Goal: Task Accomplishment & Management: Complete application form

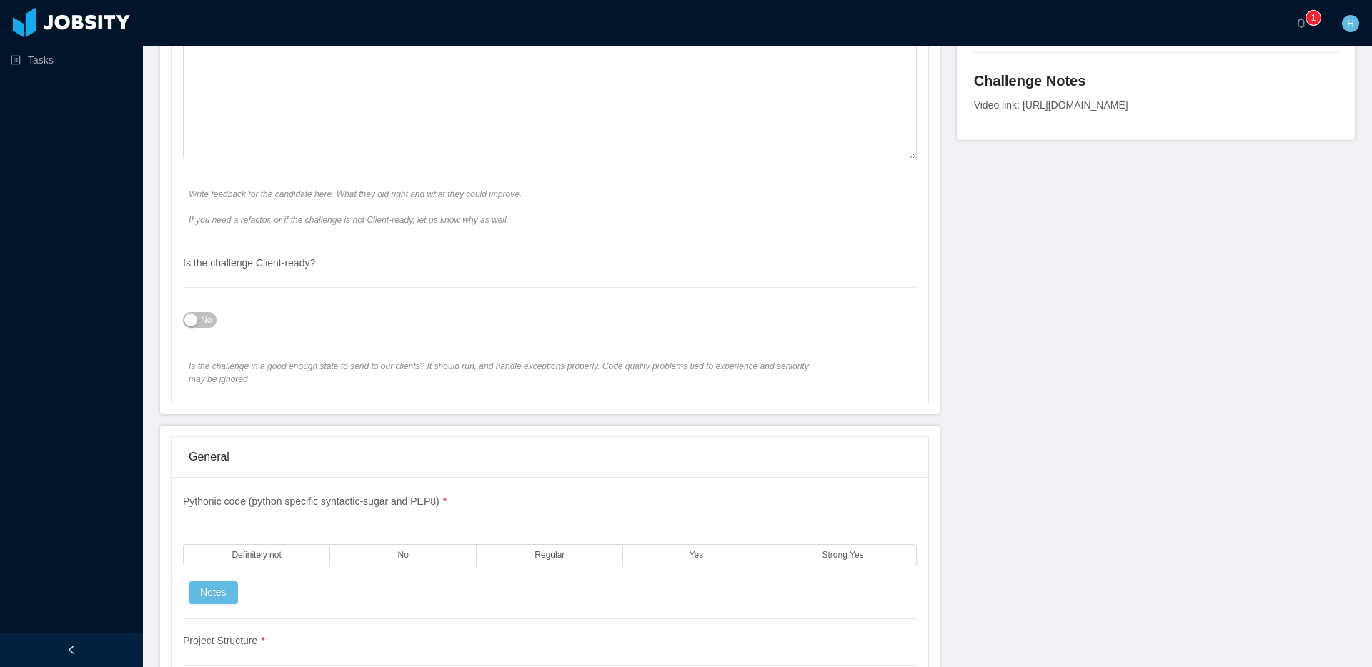
scroll to position [937, 0]
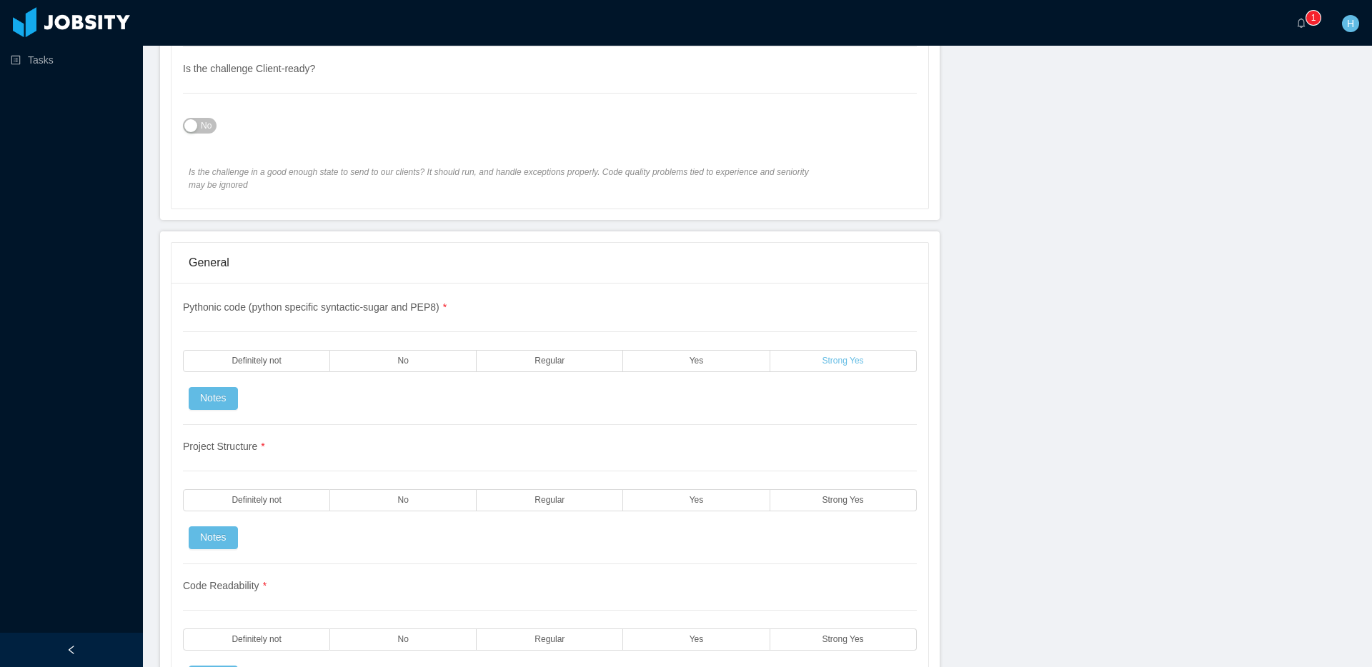
click at [785, 366] on label "Strong Yes" at bounding box center [843, 361] width 146 height 22
click at [810, 497] on label "Strong Yes" at bounding box center [843, 500] width 146 height 22
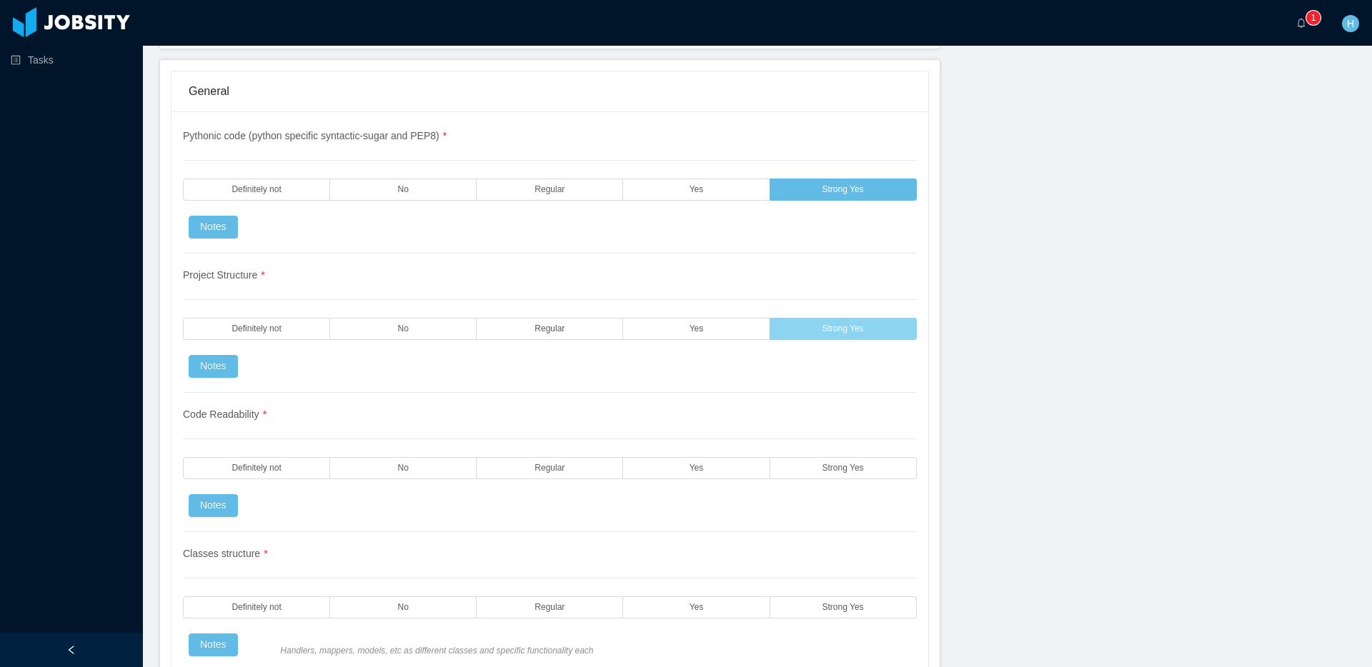
scroll to position [1110, 0]
click at [717, 472] on label "Yes" at bounding box center [696, 467] width 146 height 22
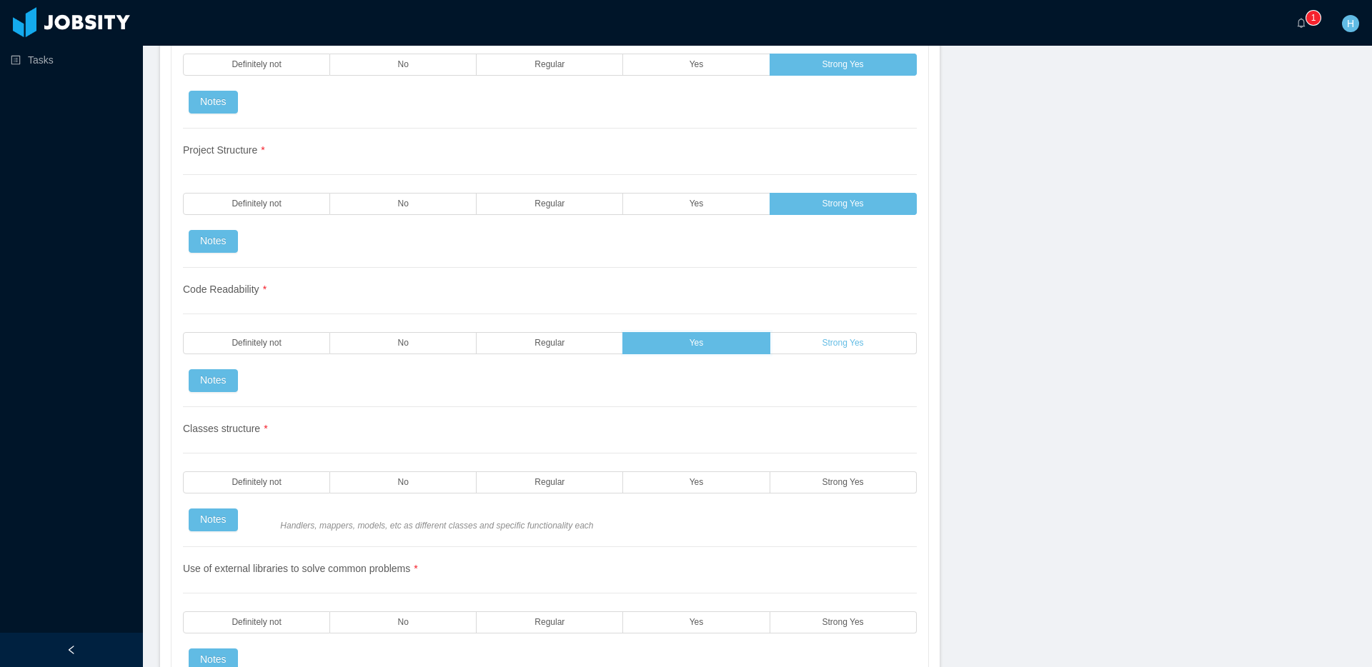
scroll to position [1235, 0]
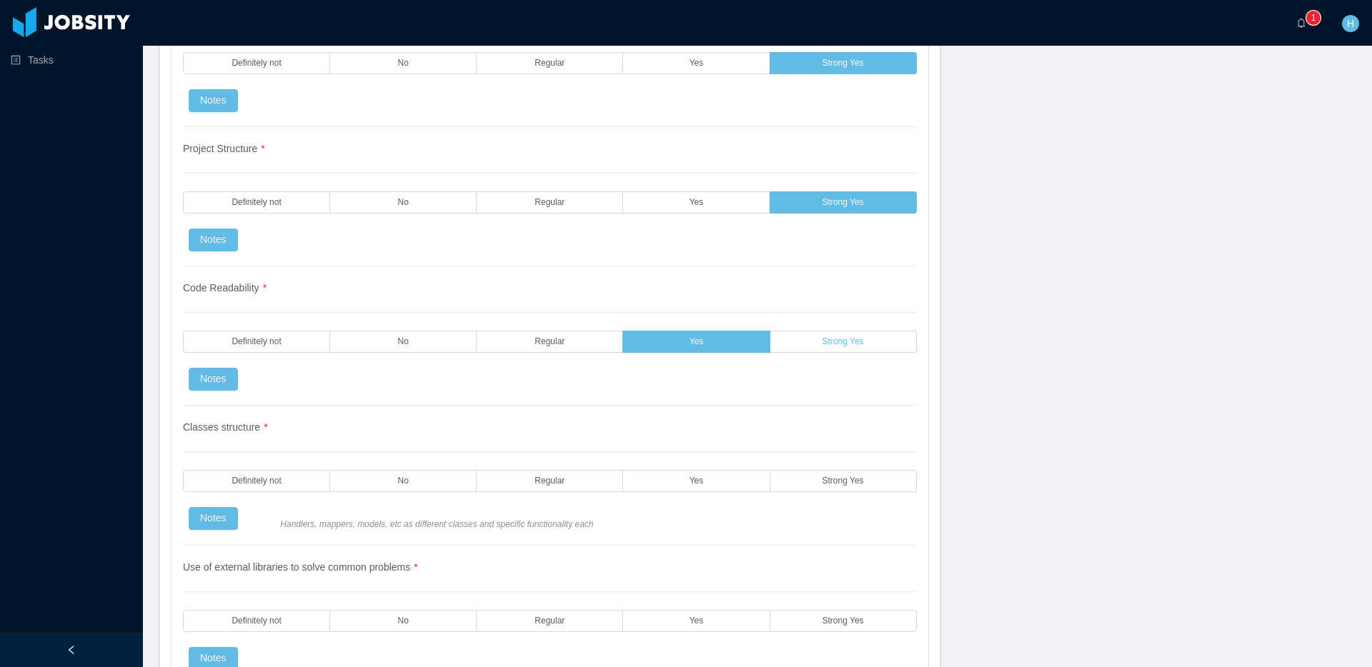
click at [815, 341] on label "Strong Yes" at bounding box center [843, 342] width 146 height 22
click at [723, 203] on label "Yes" at bounding box center [696, 202] width 146 height 22
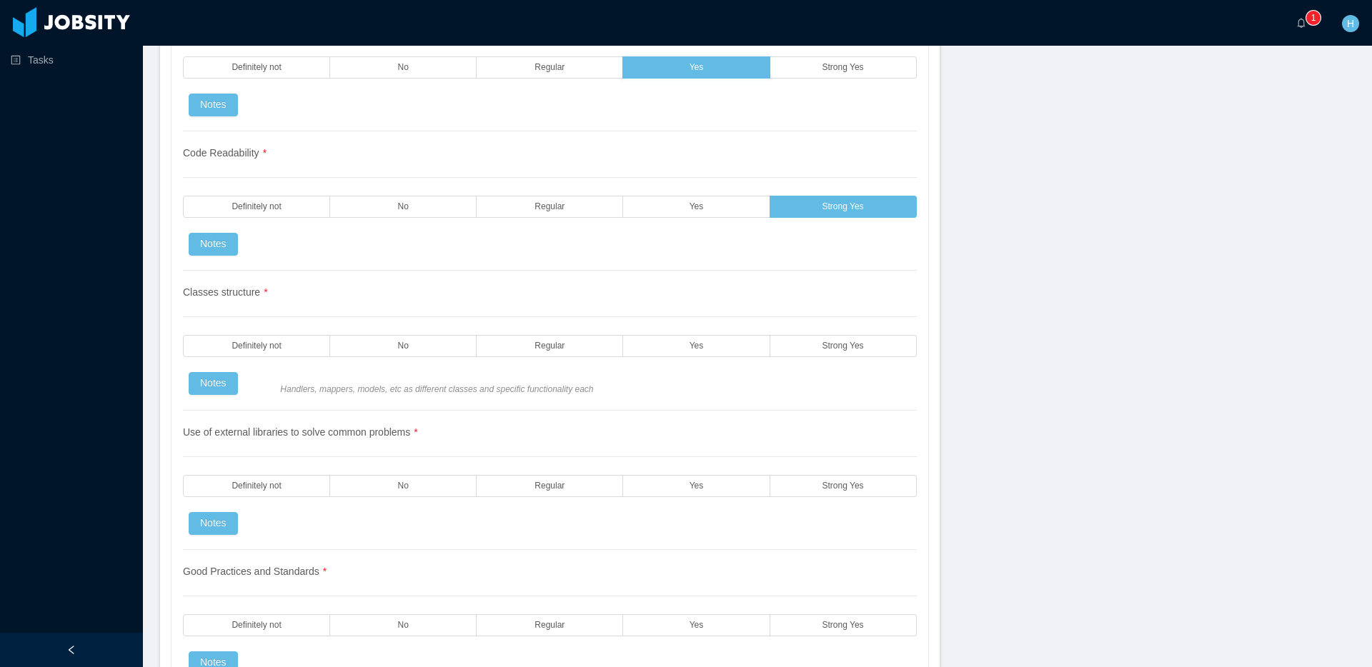
scroll to position [1371, 0]
click at [733, 352] on label "Yes" at bounding box center [696, 345] width 146 height 22
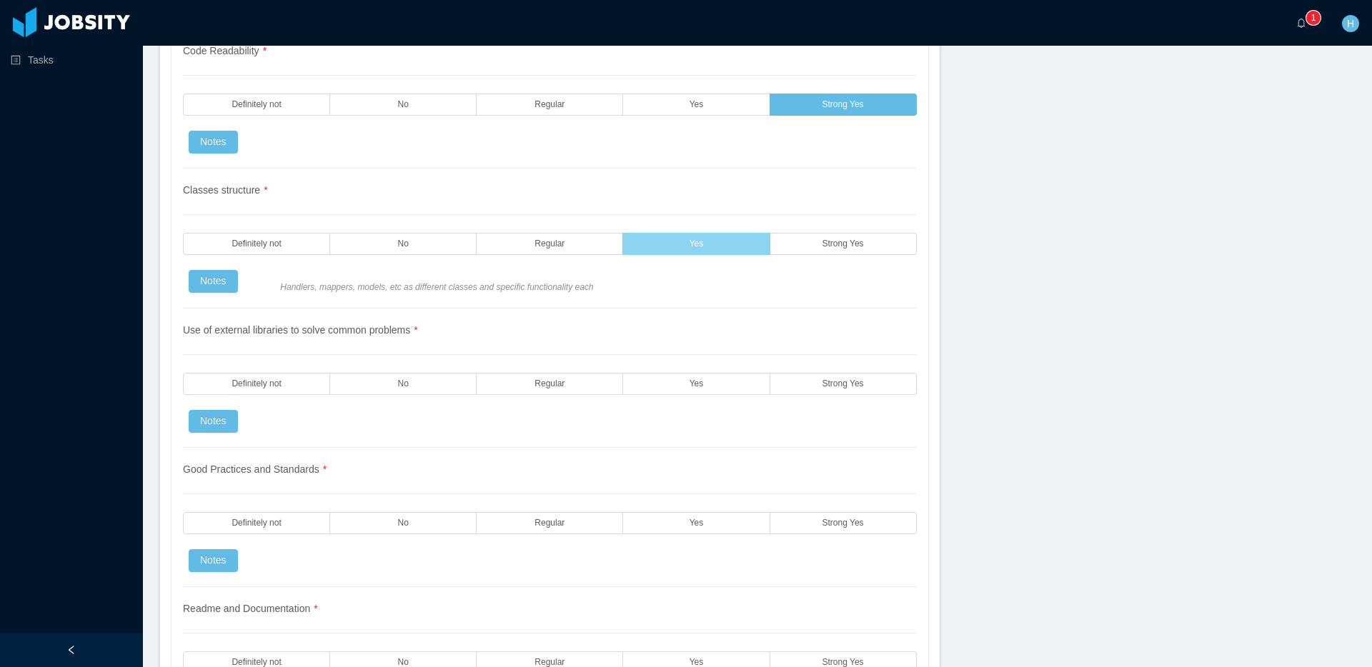
scroll to position [1476, 0]
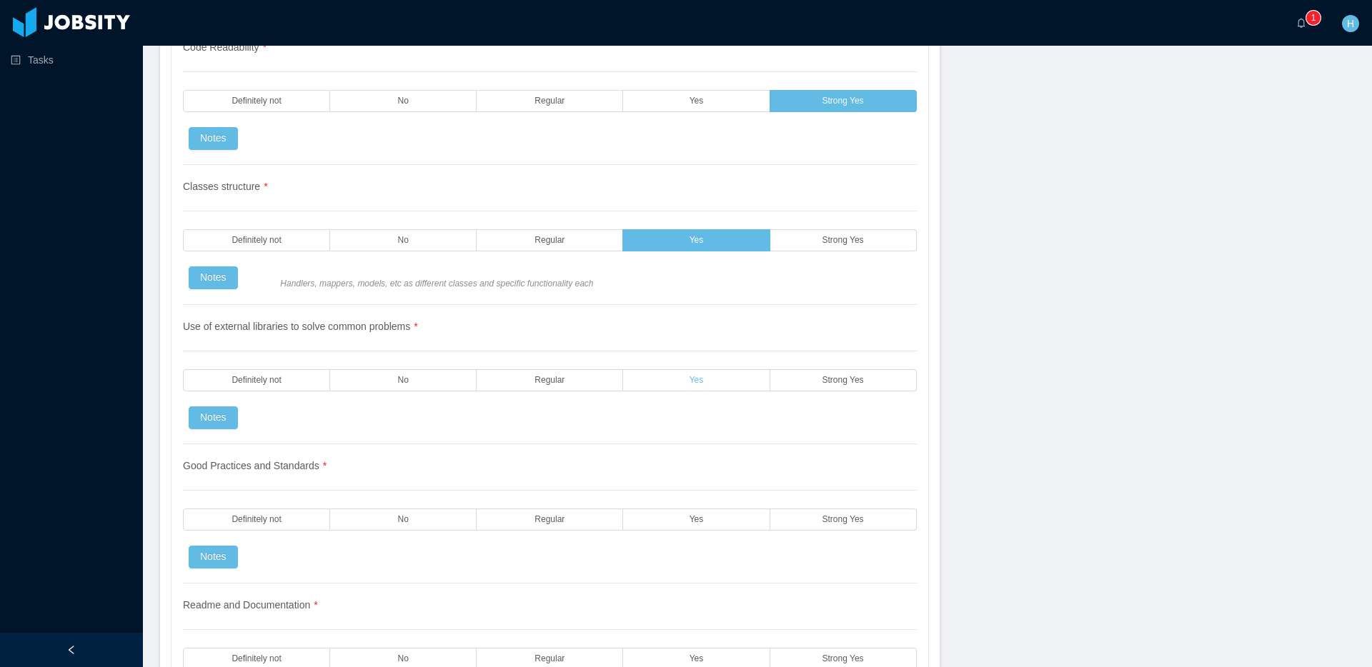
click at [713, 379] on label "Yes" at bounding box center [696, 380] width 146 height 22
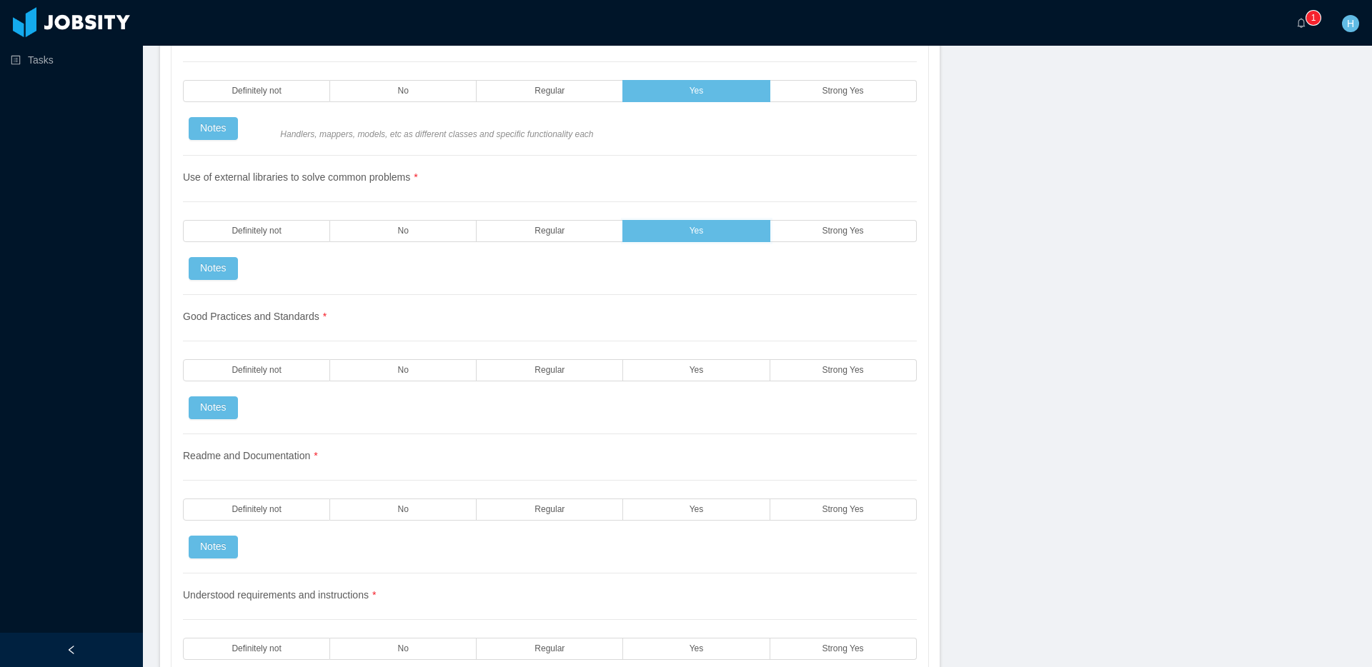
scroll to position [1642, 0]
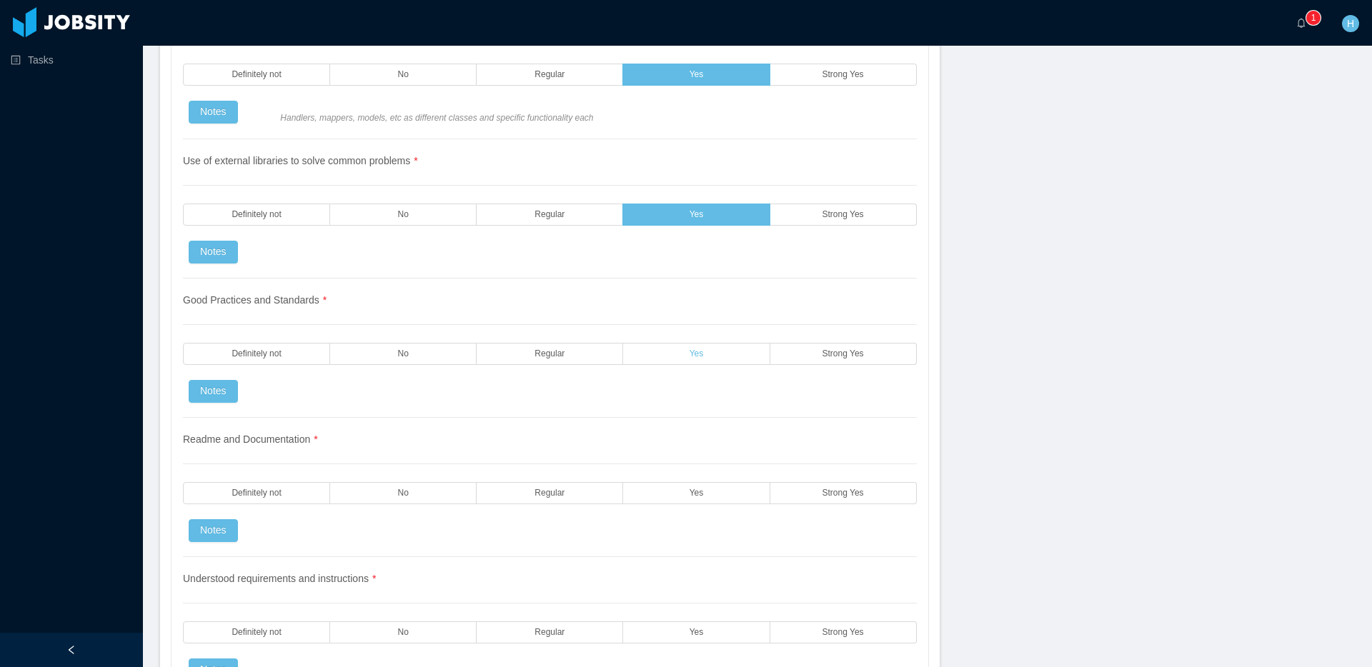
click at [717, 358] on label "Yes" at bounding box center [696, 354] width 146 height 22
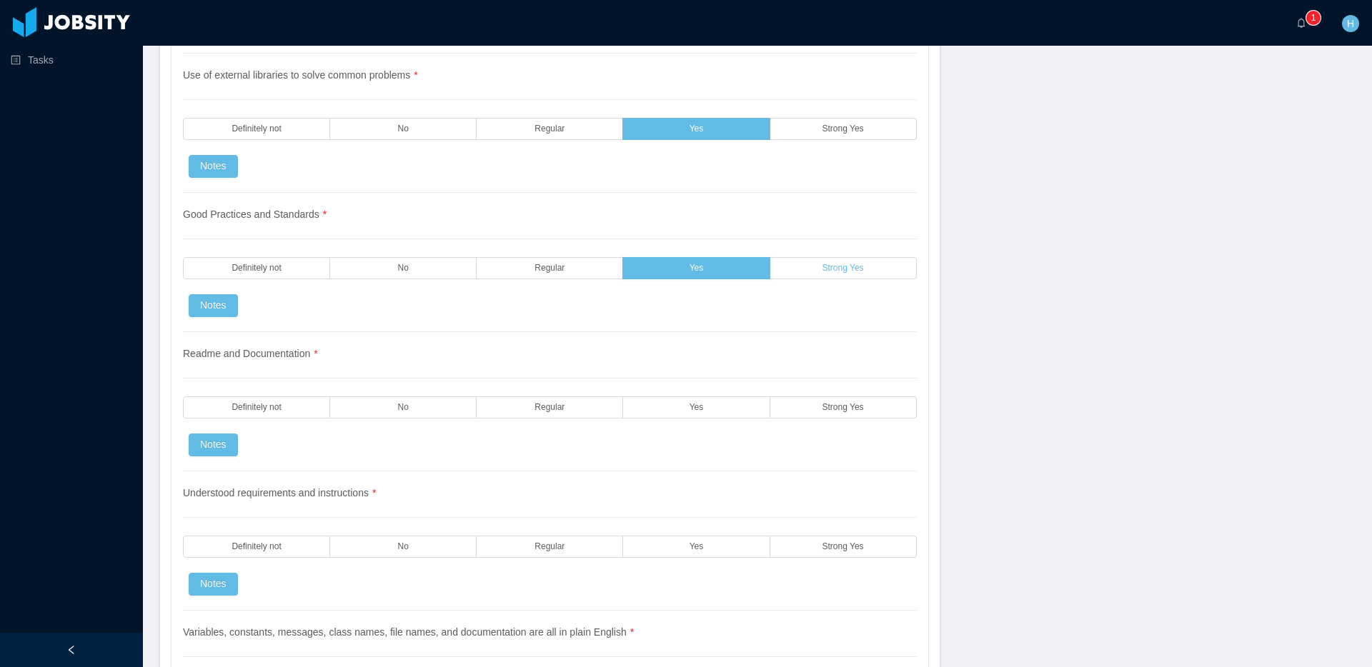
scroll to position [1738, 0]
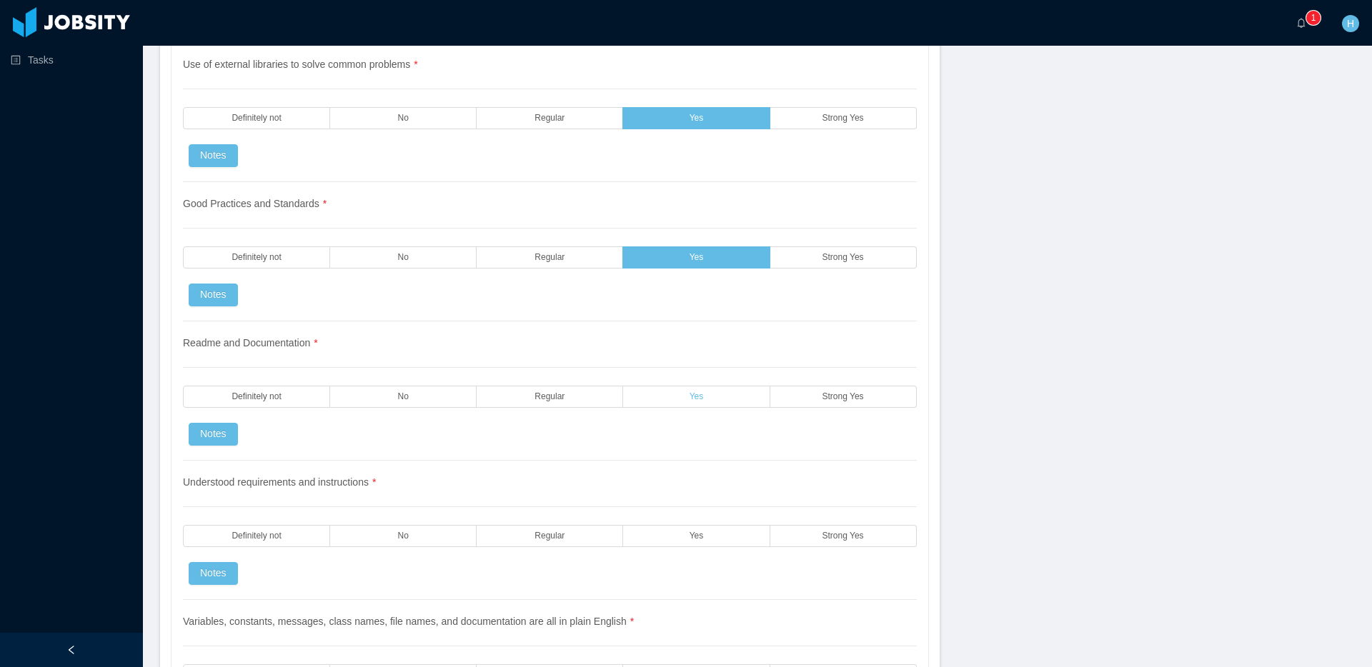
click at [688, 399] on label "Yes" at bounding box center [696, 397] width 146 height 22
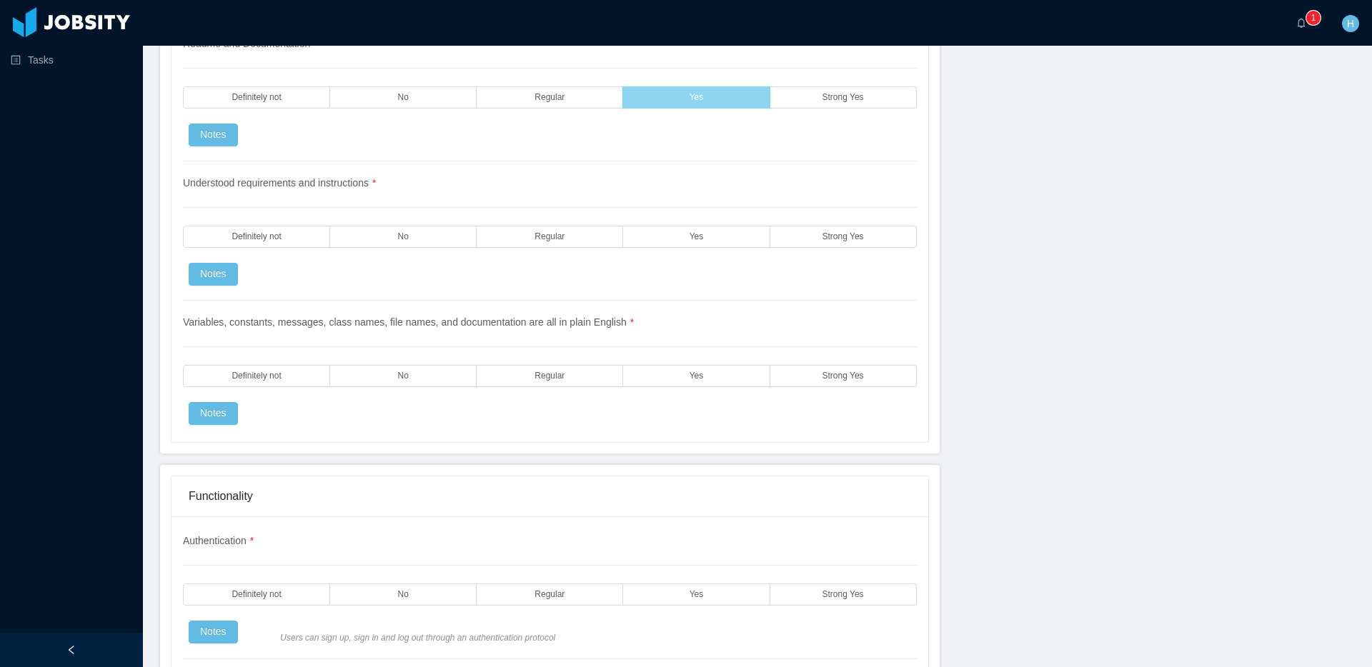
scroll to position [2041, 0]
click at [744, 234] on label "Yes" at bounding box center [696, 234] width 146 height 22
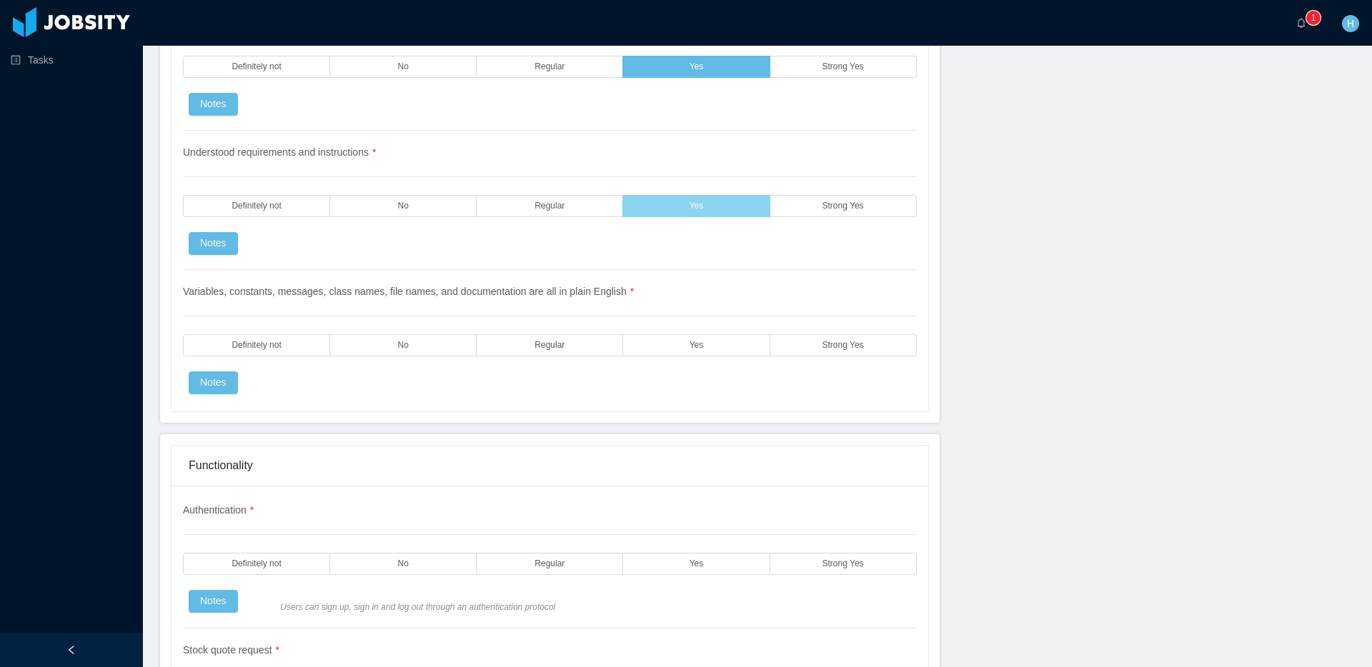
scroll to position [2077, 0]
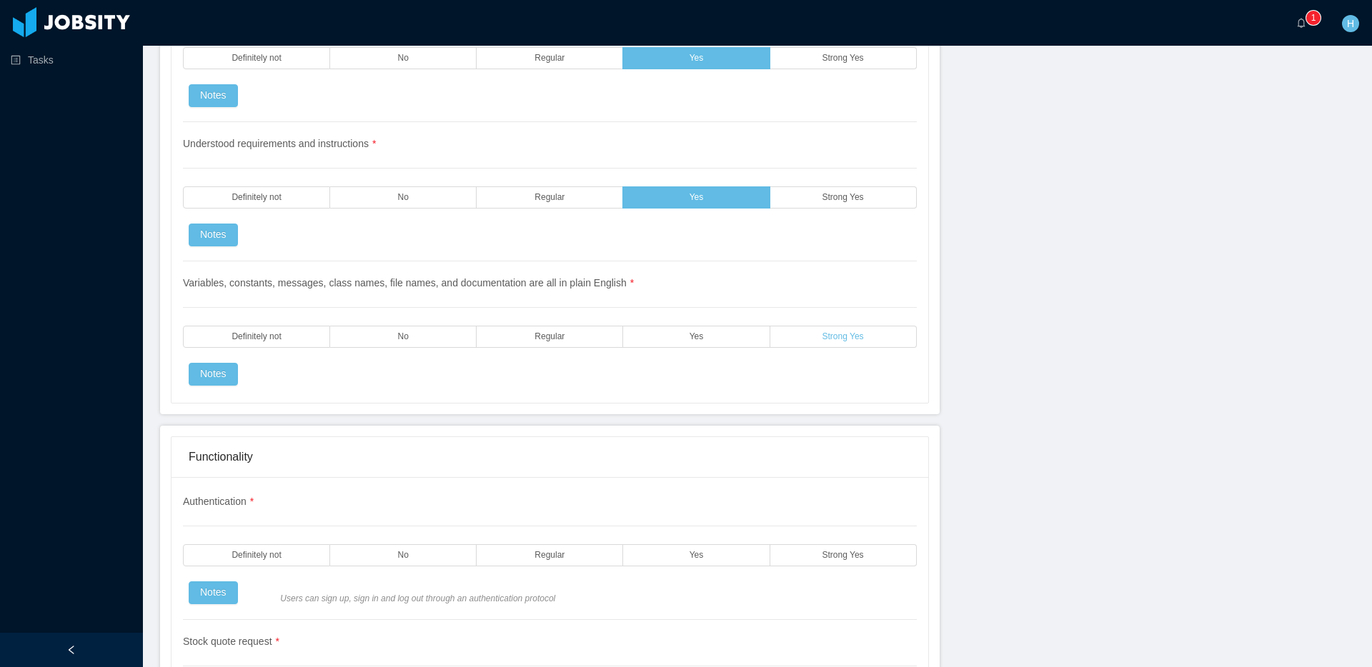
click at [802, 340] on label "Strong Yes" at bounding box center [843, 337] width 146 height 22
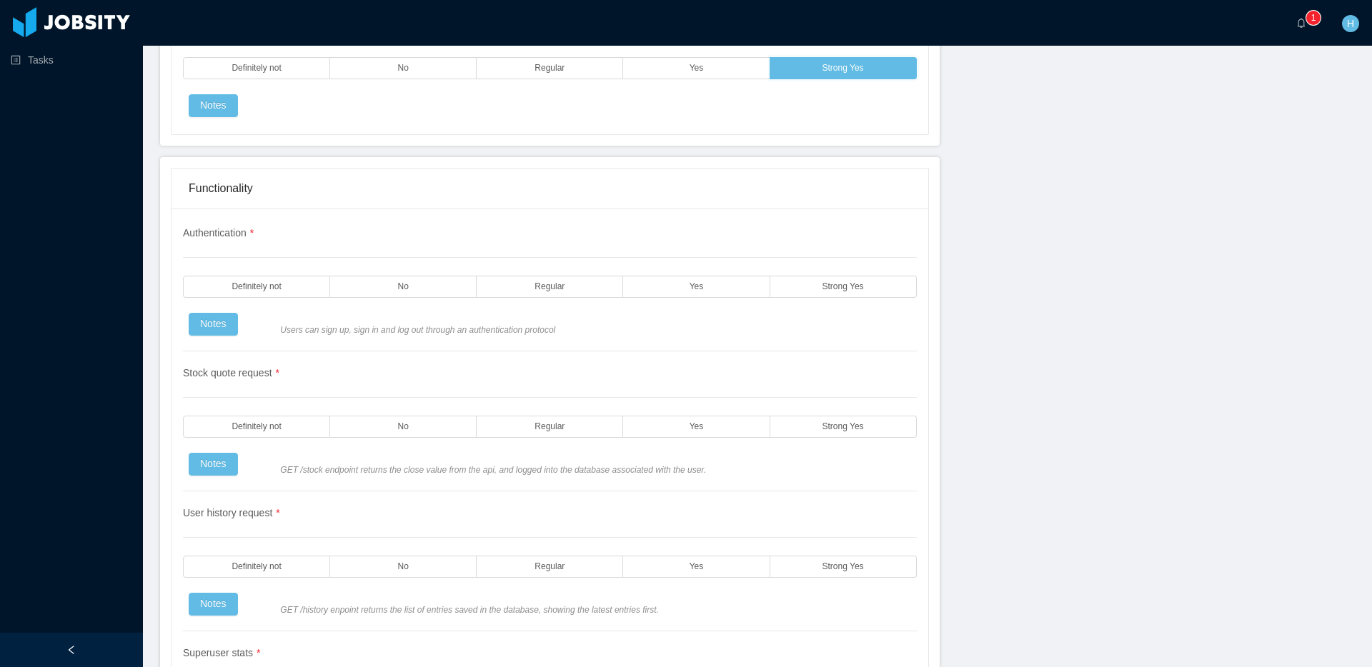
scroll to position [2354, 0]
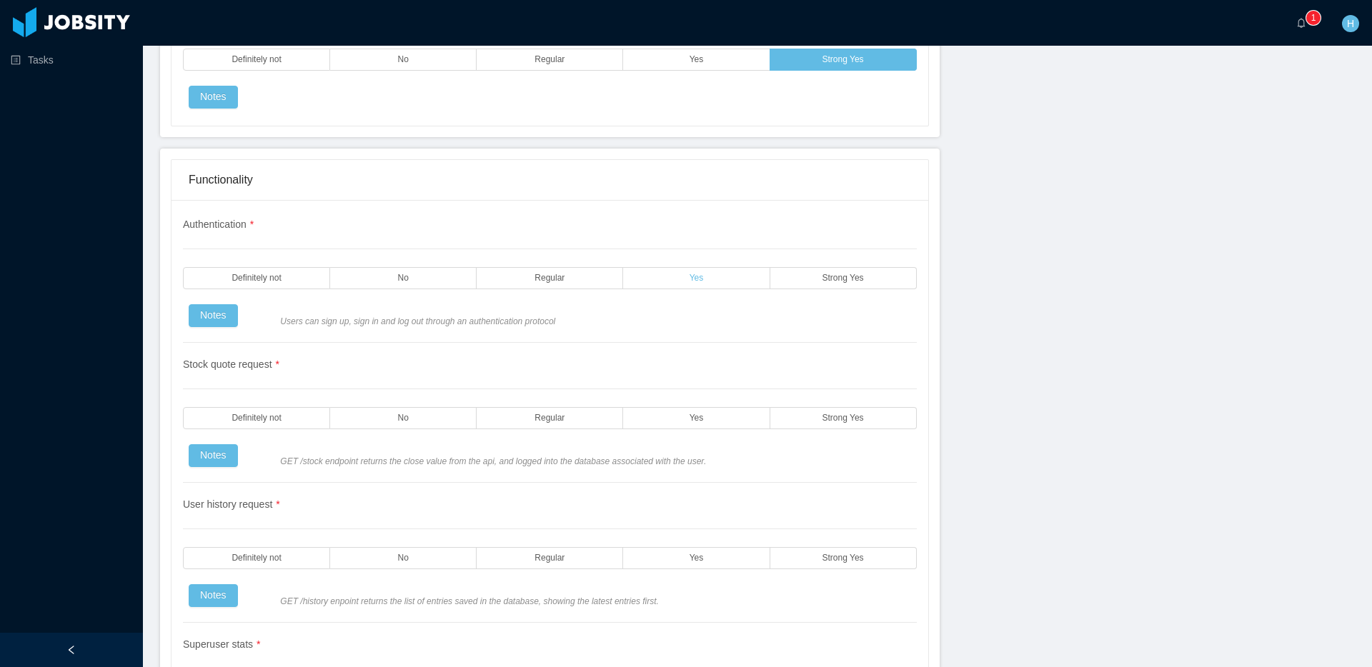
click at [767, 280] on label "Yes" at bounding box center [696, 278] width 146 height 22
click at [793, 282] on label "Strong Yes" at bounding box center [843, 278] width 146 height 22
click at [790, 422] on label "Strong Yes" at bounding box center [843, 418] width 146 height 22
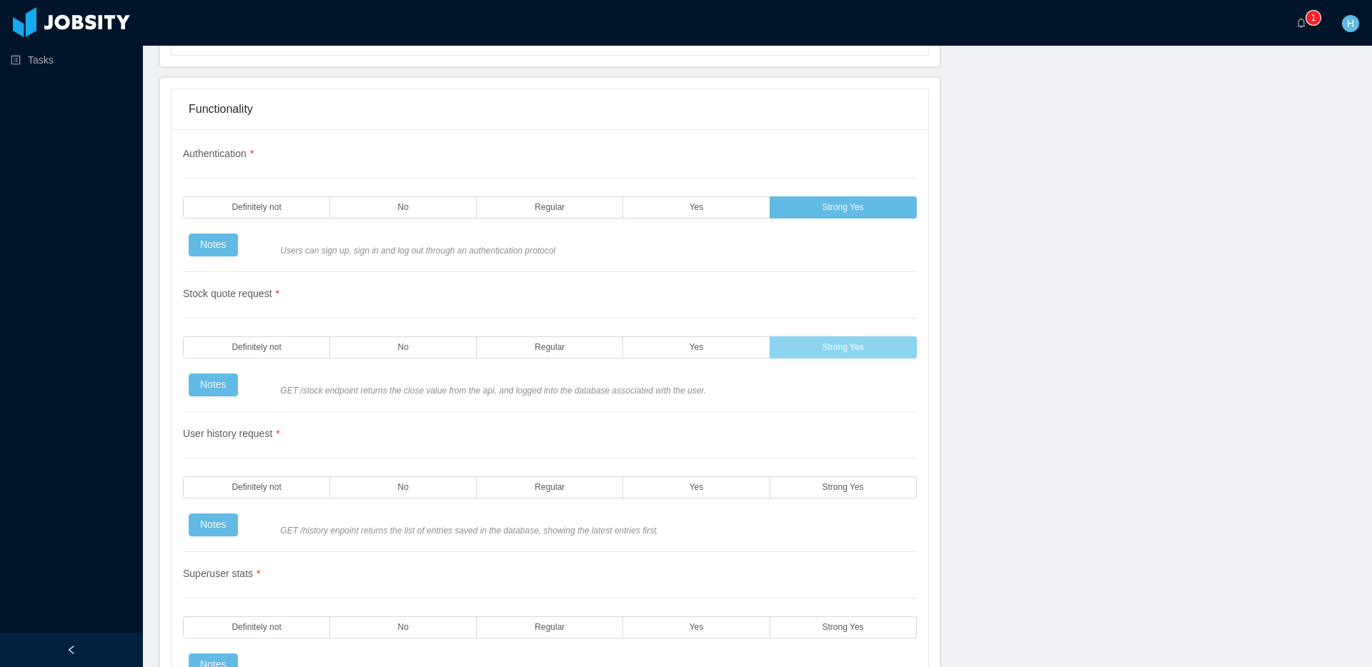
scroll to position [2427, 0]
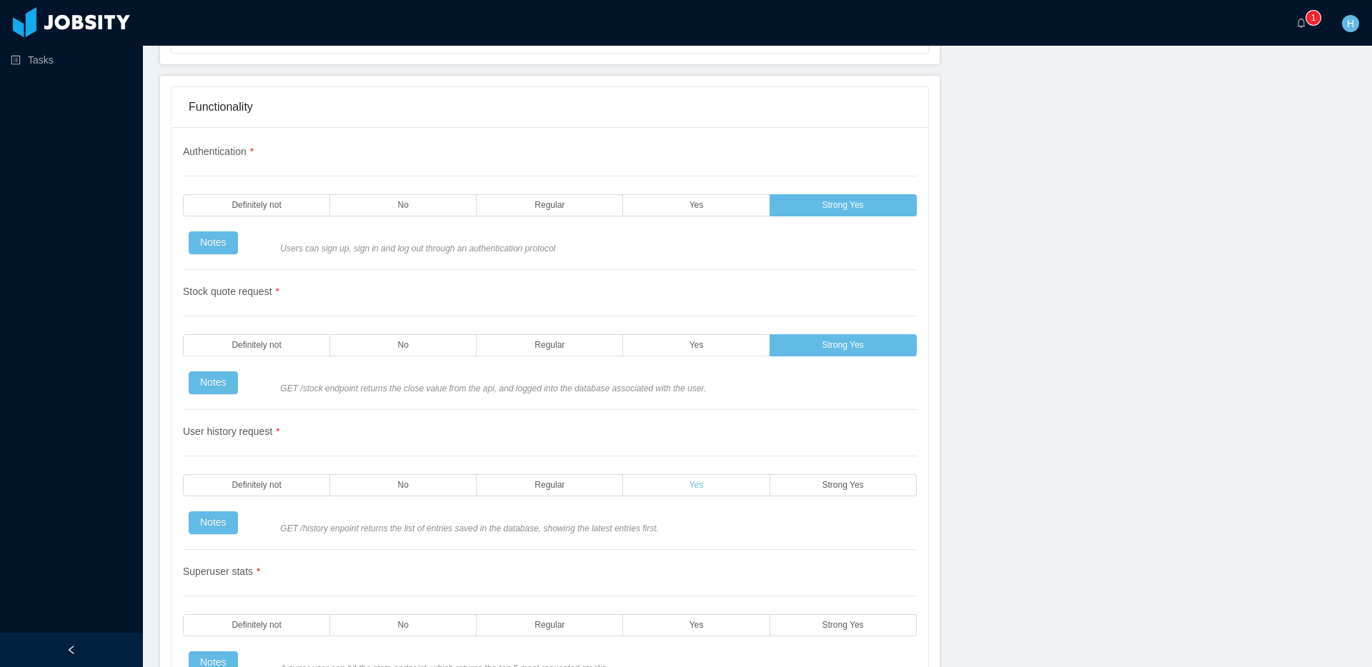
click at [746, 488] on label "Yes" at bounding box center [696, 485] width 146 height 22
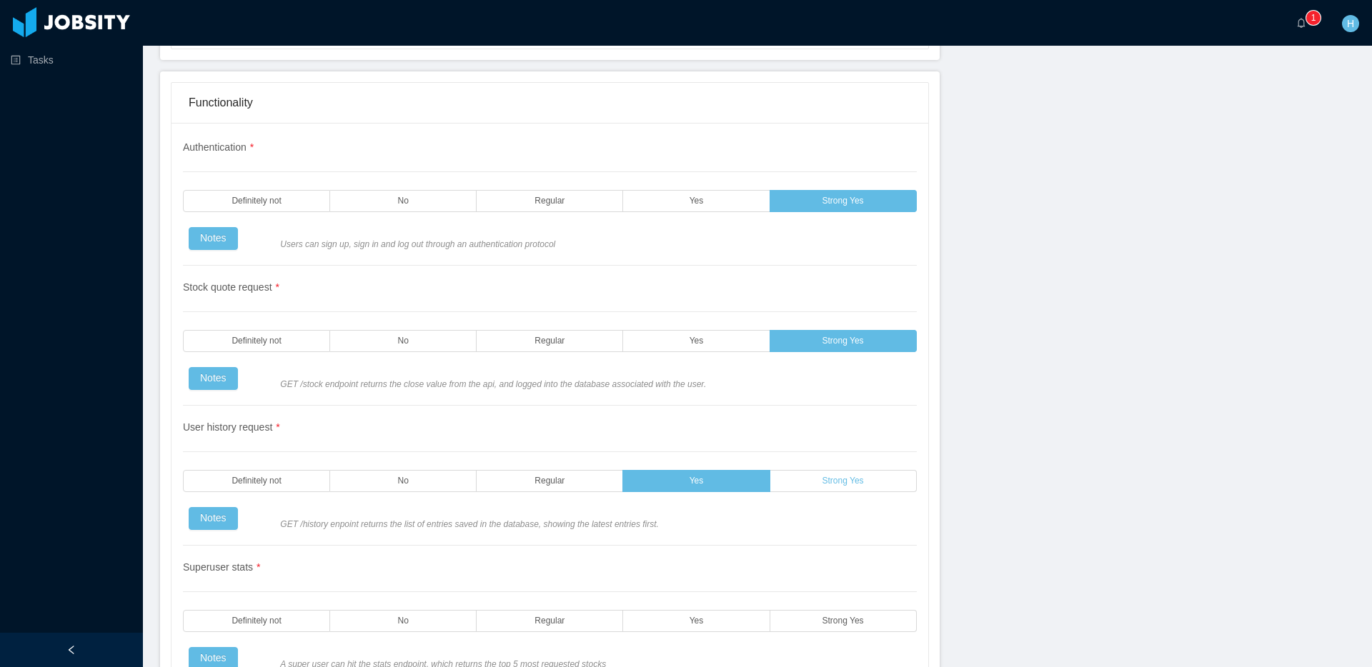
click at [801, 474] on label "Strong Yes" at bounding box center [843, 481] width 146 height 22
click at [790, 617] on label "Strong Yes" at bounding box center [843, 621] width 146 height 22
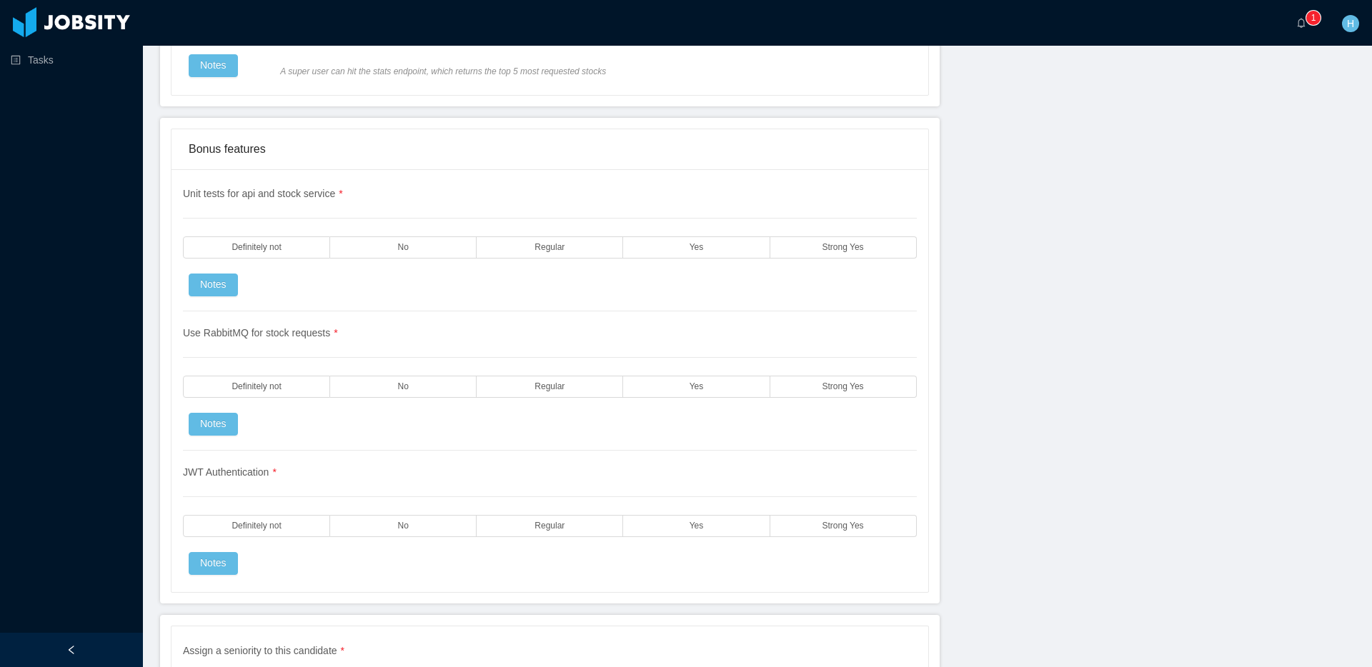
scroll to position [3019, 0]
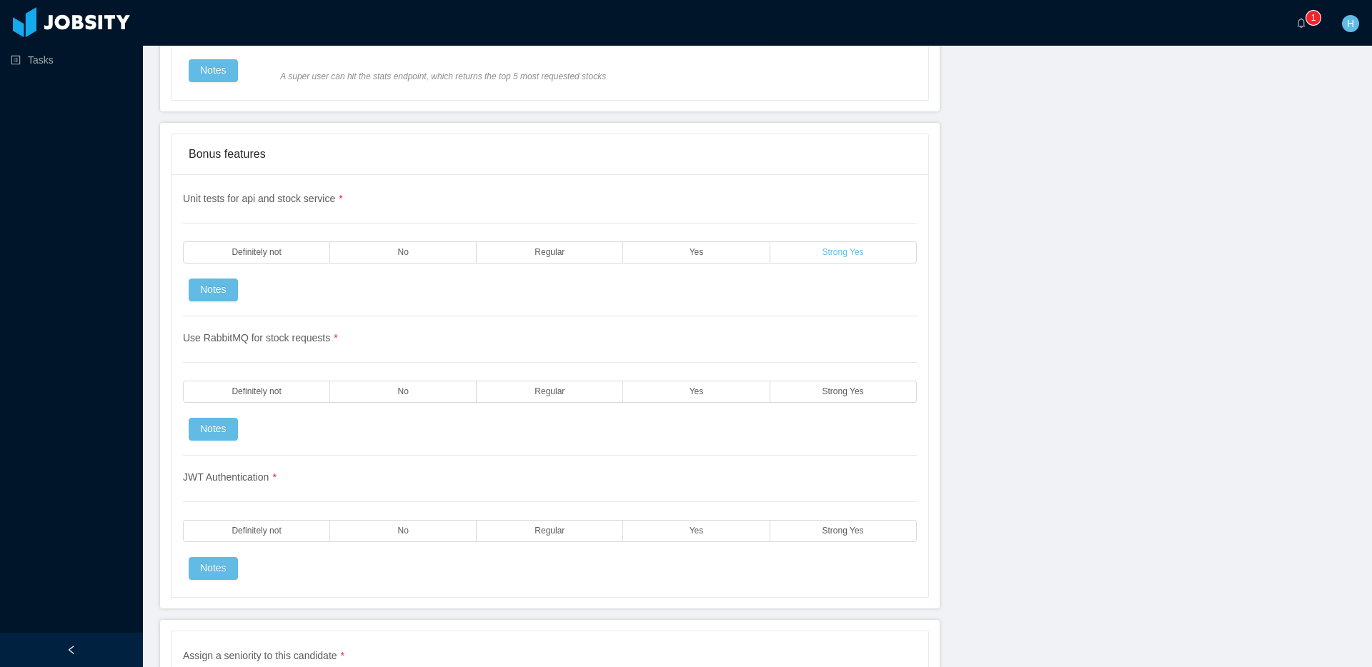
click at [830, 259] on label "Strong Yes" at bounding box center [843, 252] width 146 height 22
click at [745, 383] on label "Yes" at bounding box center [696, 392] width 146 height 22
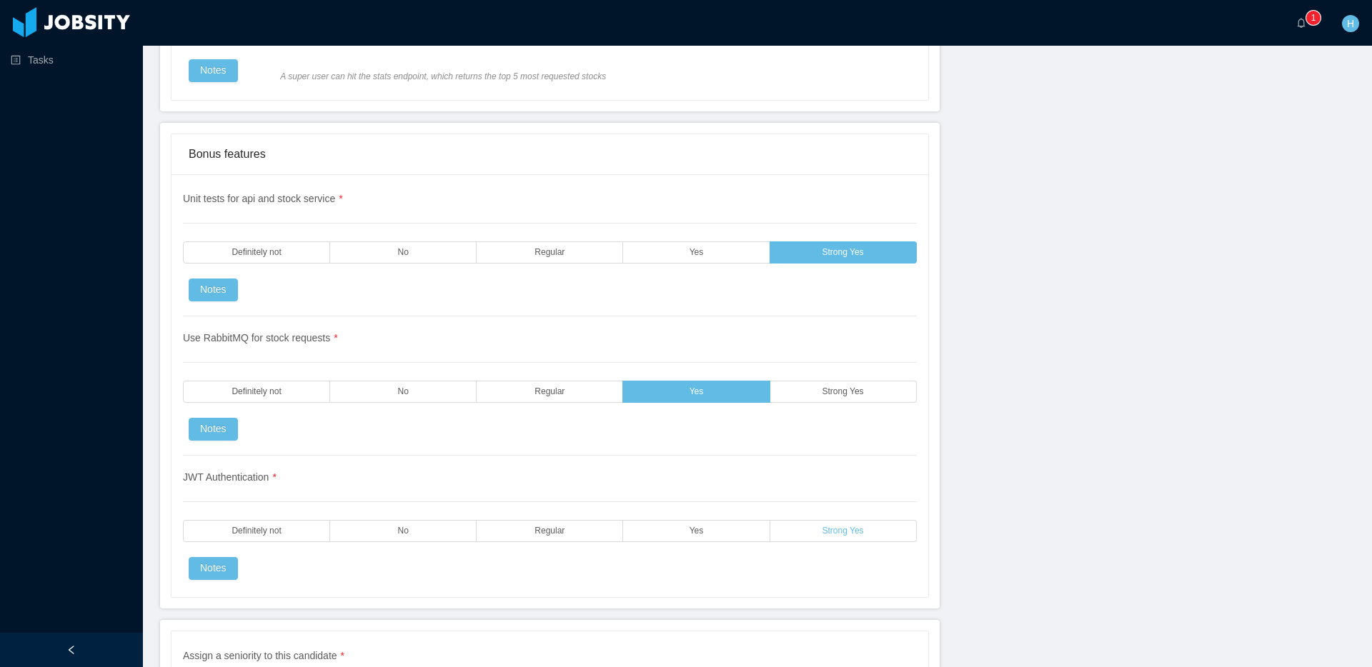
click at [812, 537] on label "Strong Yes" at bounding box center [843, 531] width 146 height 22
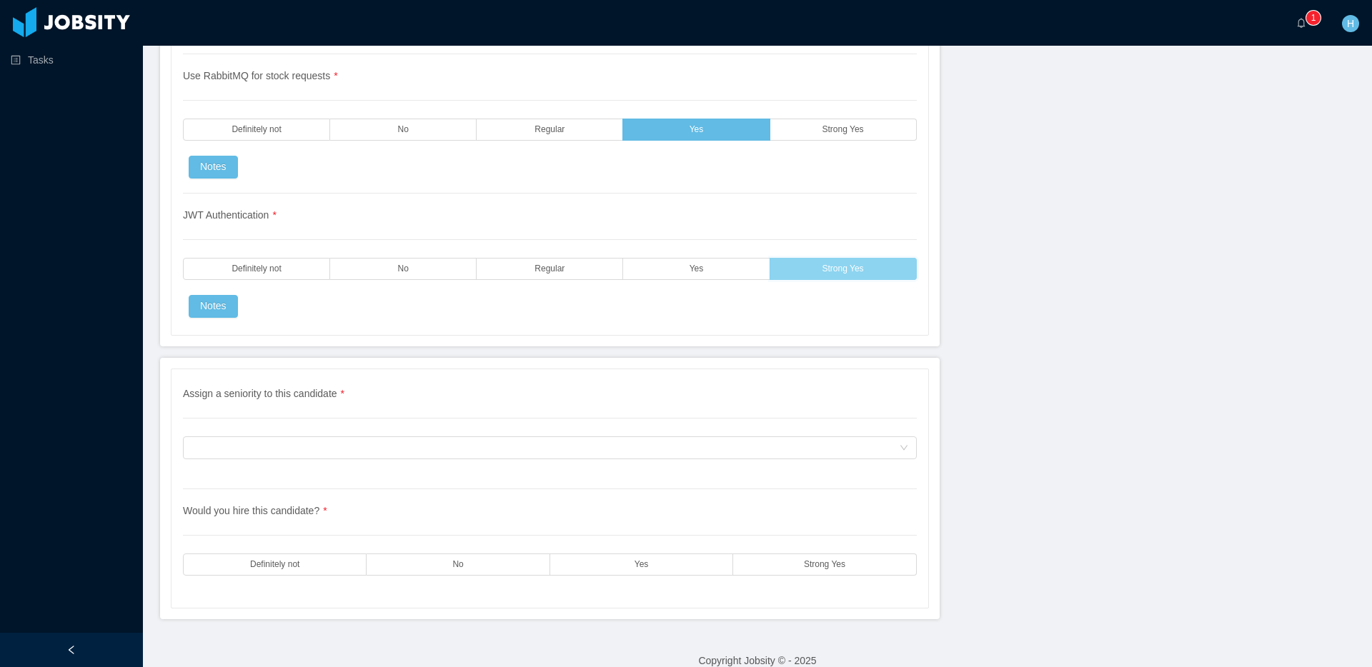
scroll to position [3300, 0]
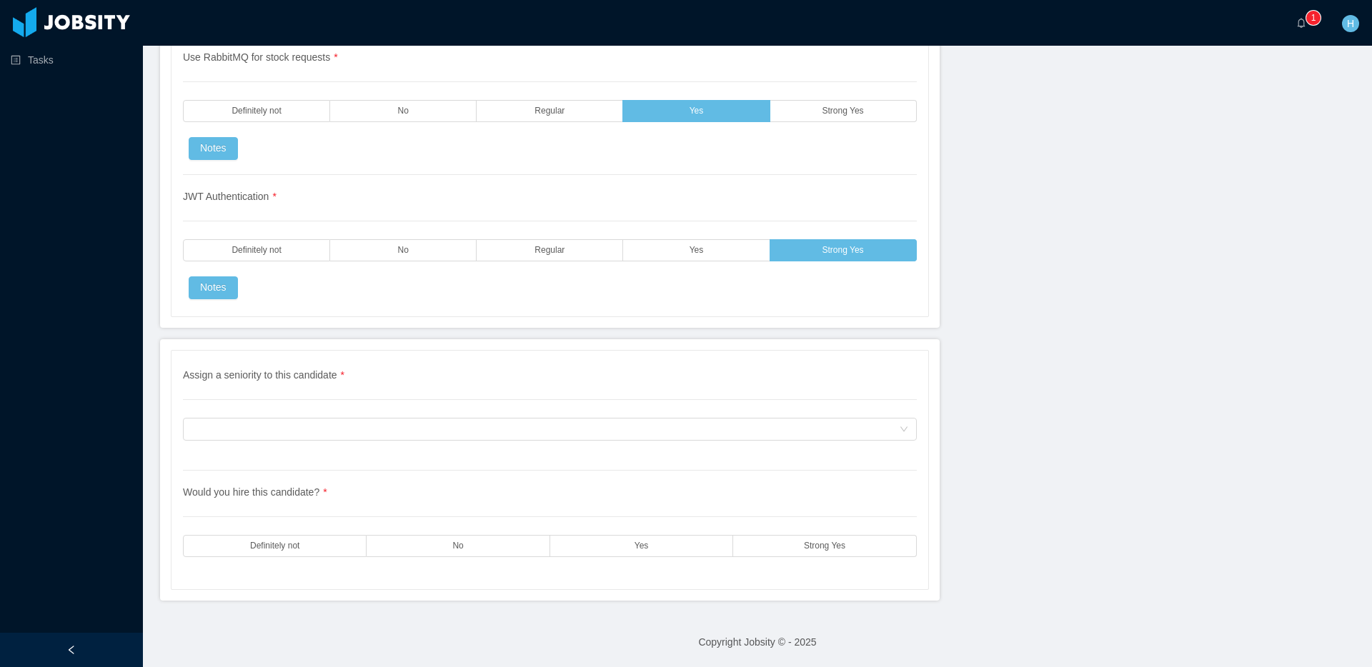
click at [709, 444] on div "Assign a seniority to this candidate * Assign a seniority to this candidate" at bounding box center [550, 419] width 734 height 103
click at [686, 434] on div "Assign a seniority to this candidate" at bounding box center [544, 429] width 707 height 21
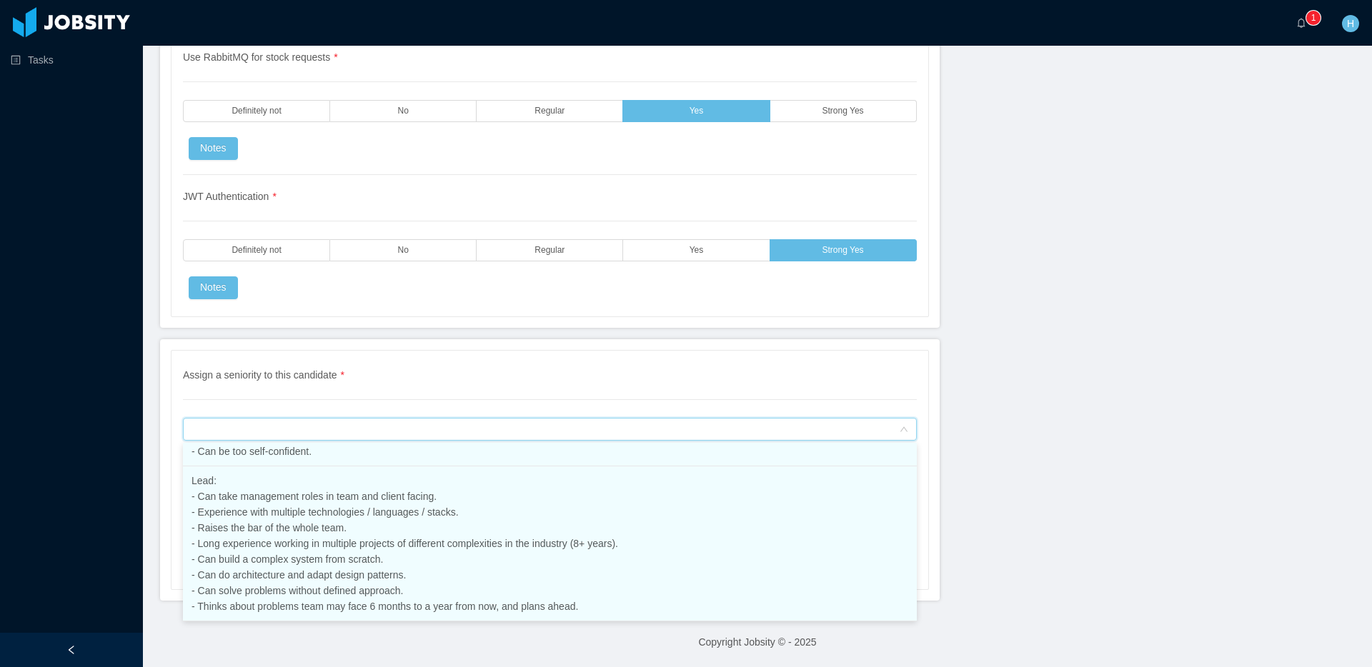
scroll to position [340, 0]
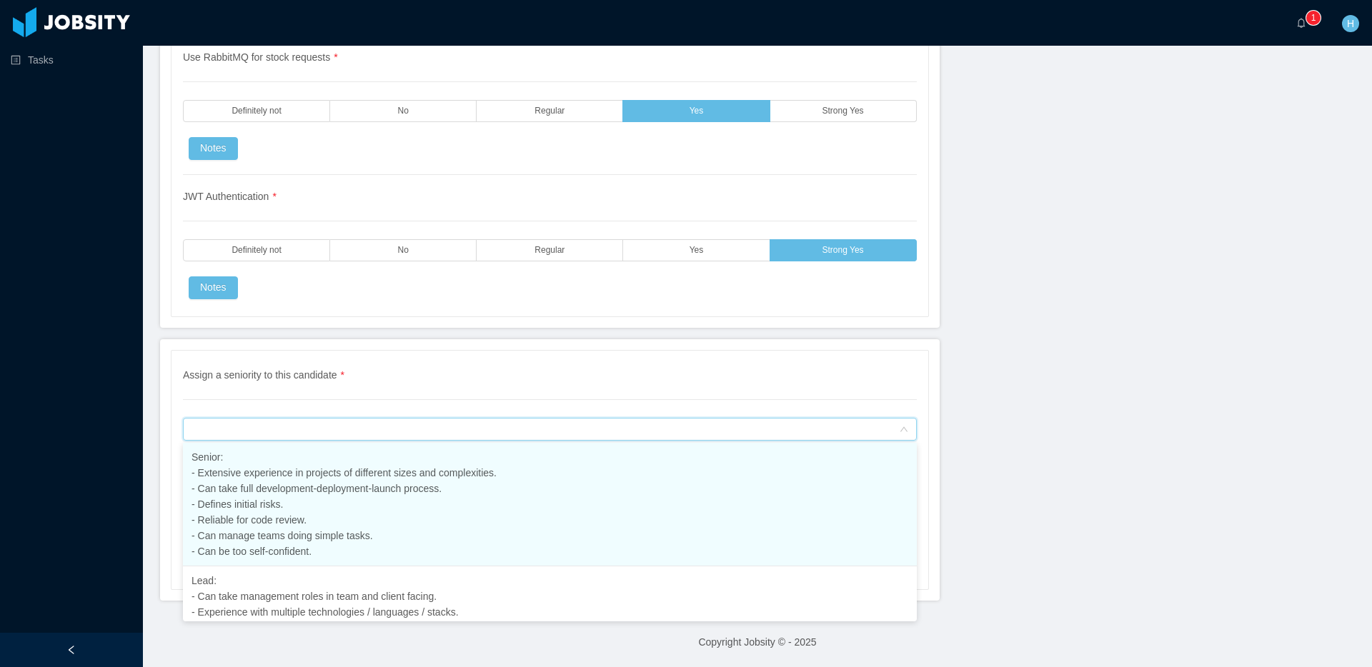
click at [400, 502] on li "Senior: - Extensive experience in projects of different sizes and complexities.…" at bounding box center [550, 505] width 734 height 124
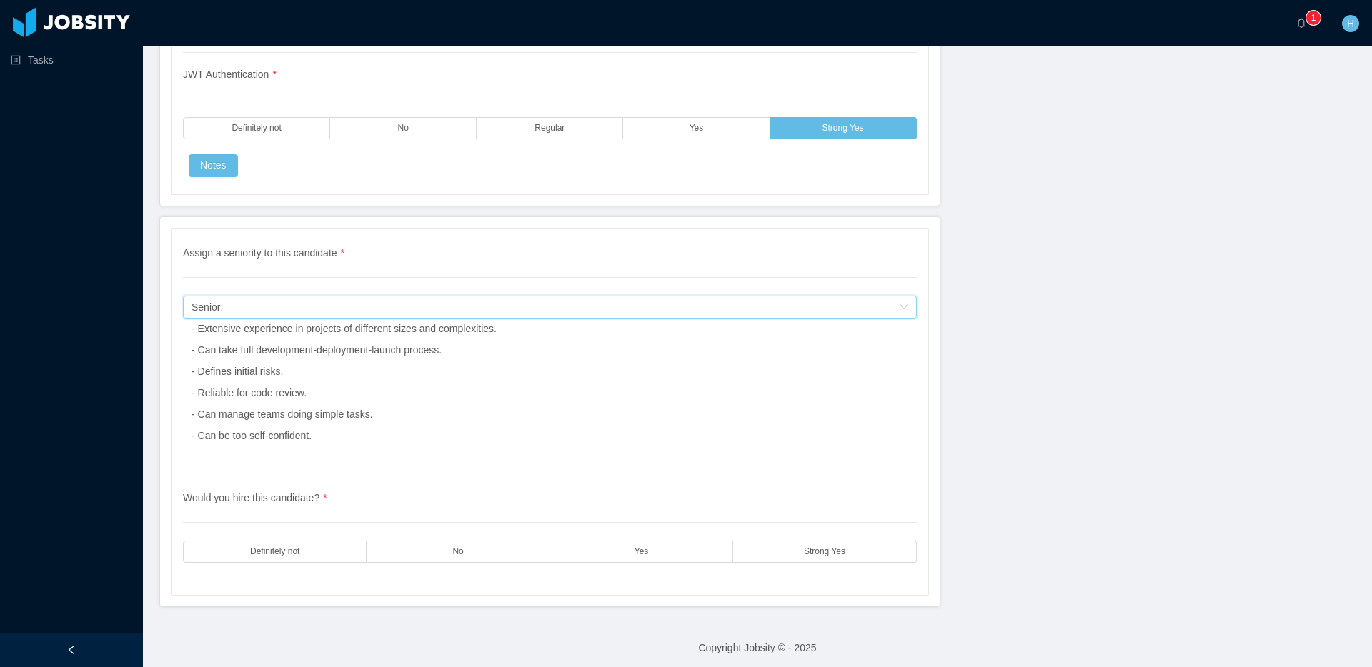
scroll to position [3428, 0]
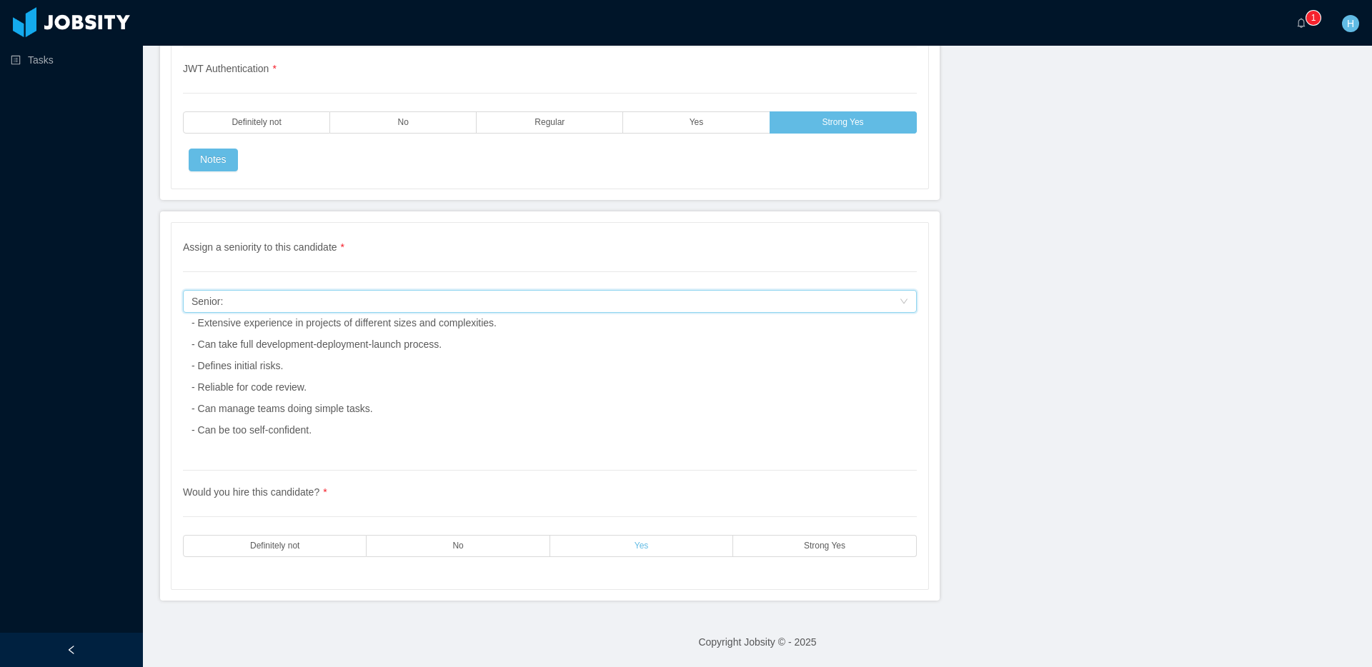
click at [688, 537] on label "Yes" at bounding box center [641, 546] width 183 height 22
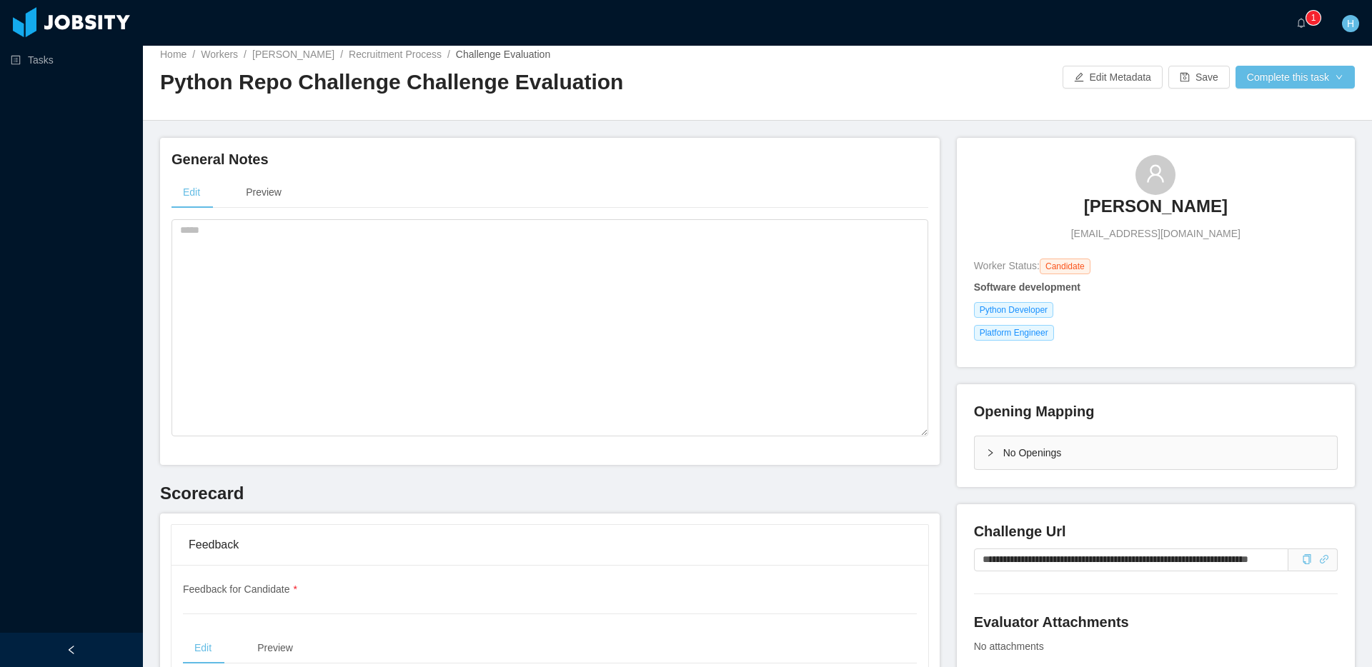
scroll to position [0, 0]
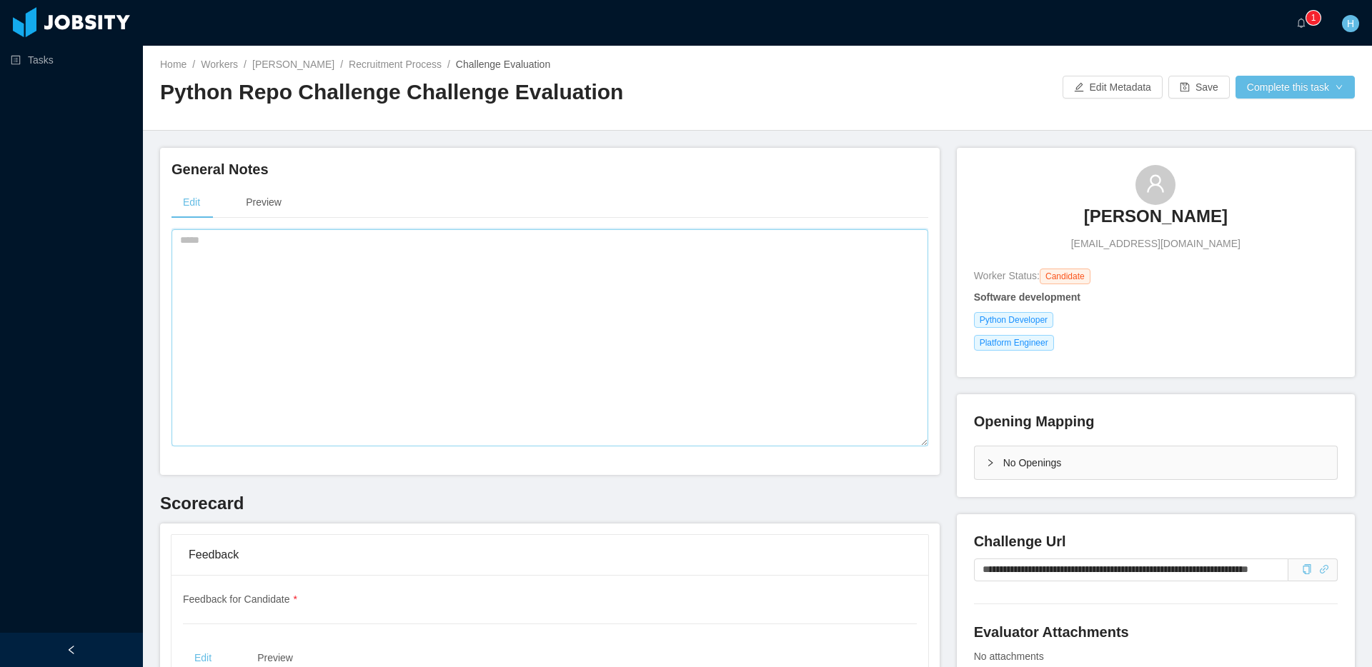
click at [598, 341] on textarea at bounding box center [549, 337] width 757 height 217
click at [561, 248] on textarea "**********" at bounding box center [549, 337] width 757 height 217
click at [438, 324] on textarea "**********" at bounding box center [549, 337] width 757 height 217
click at [379, 366] on textarea "**********" at bounding box center [549, 337] width 757 height 217
click at [995, 467] on div "No Openings" at bounding box center [1156, 463] width 362 height 33
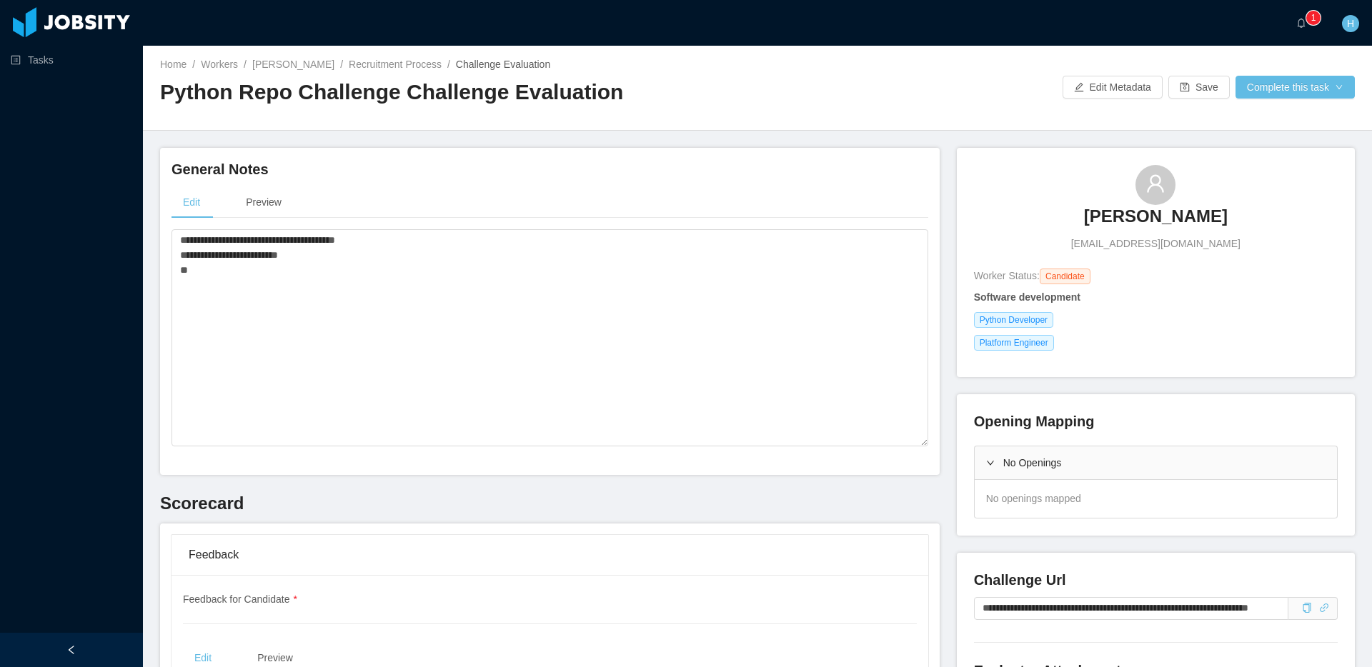
click at [995, 467] on div "No Openings" at bounding box center [1156, 463] width 362 height 33
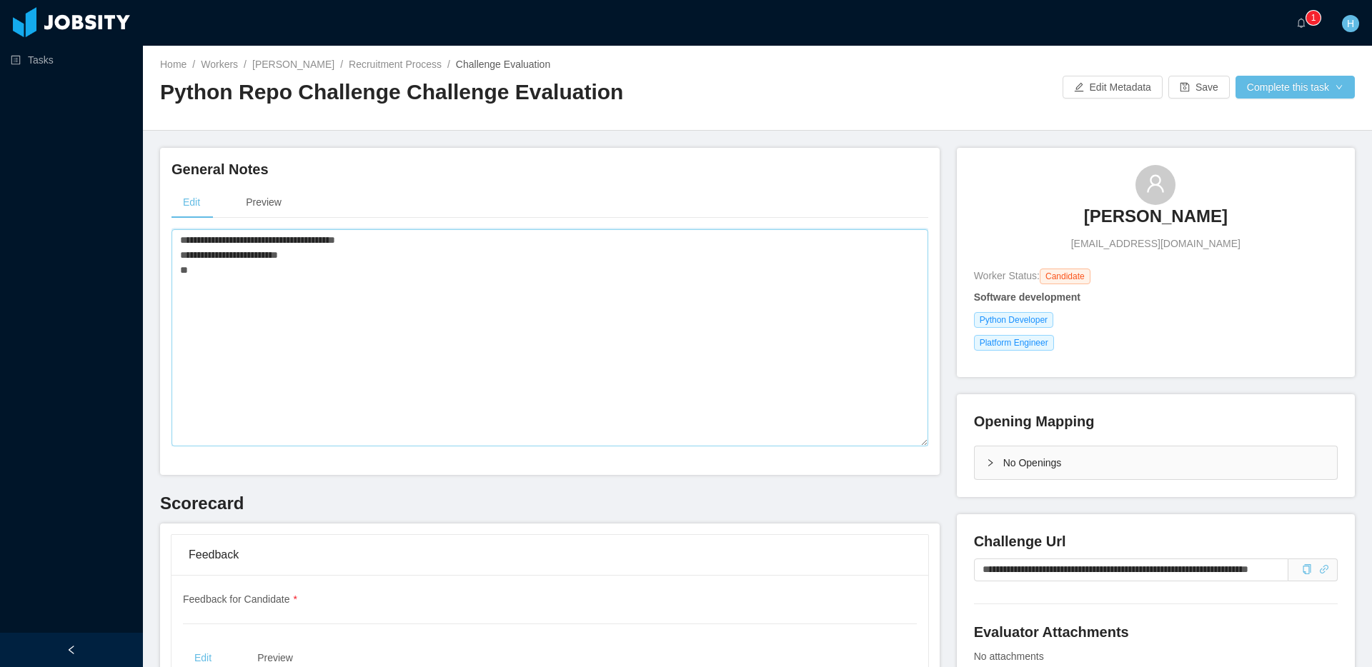
click at [422, 343] on textarea "**********" at bounding box center [549, 337] width 757 height 217
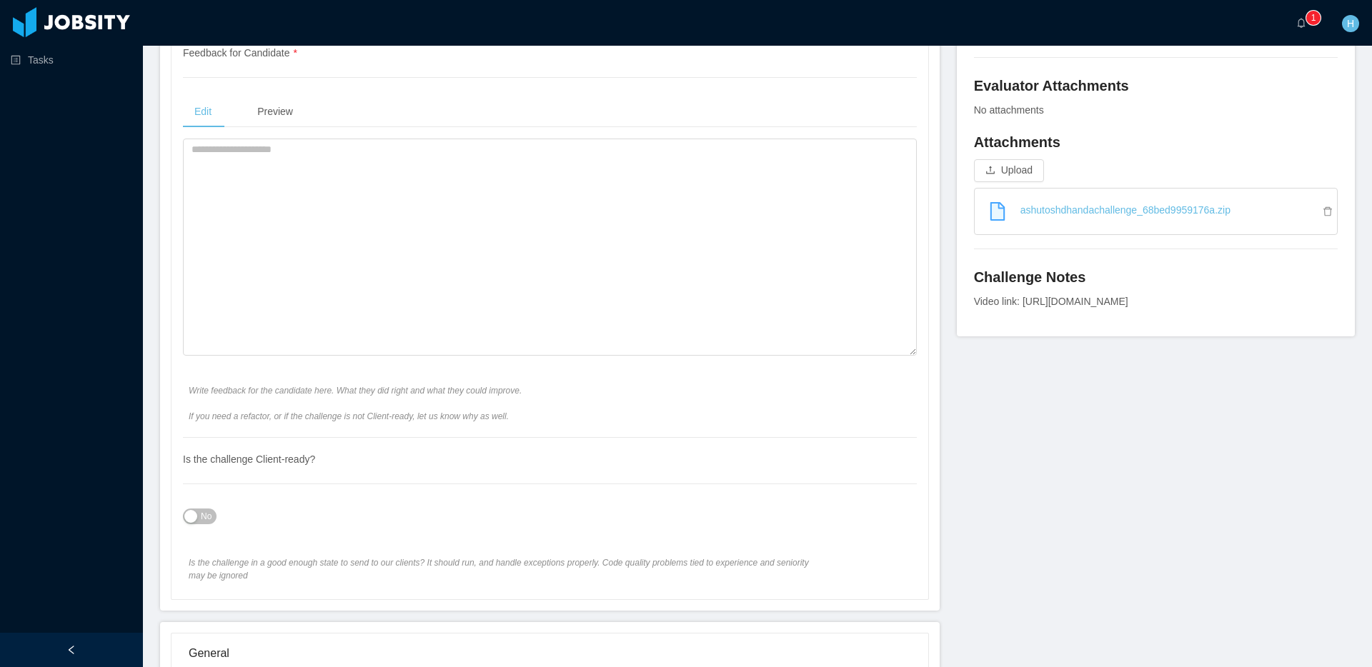
scroll to position [590, 0]
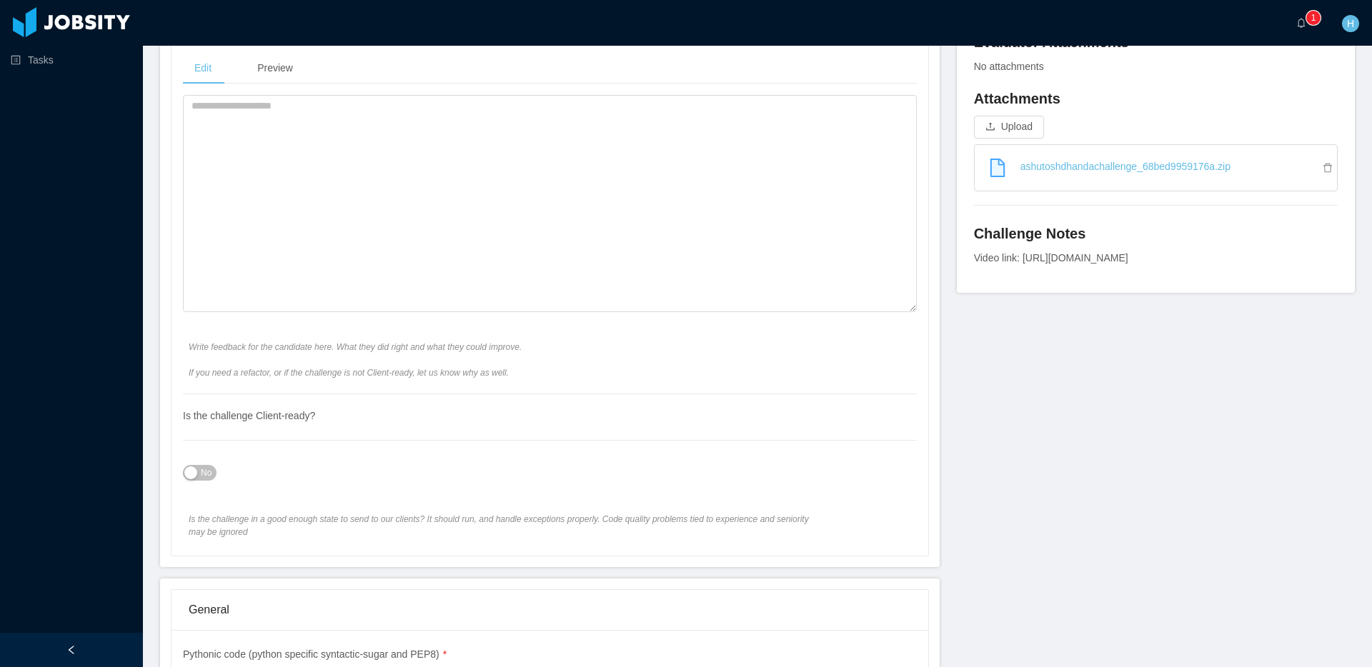
click at [197, 474] on button "No" at bounding box center [200, 473] width 34 height 16
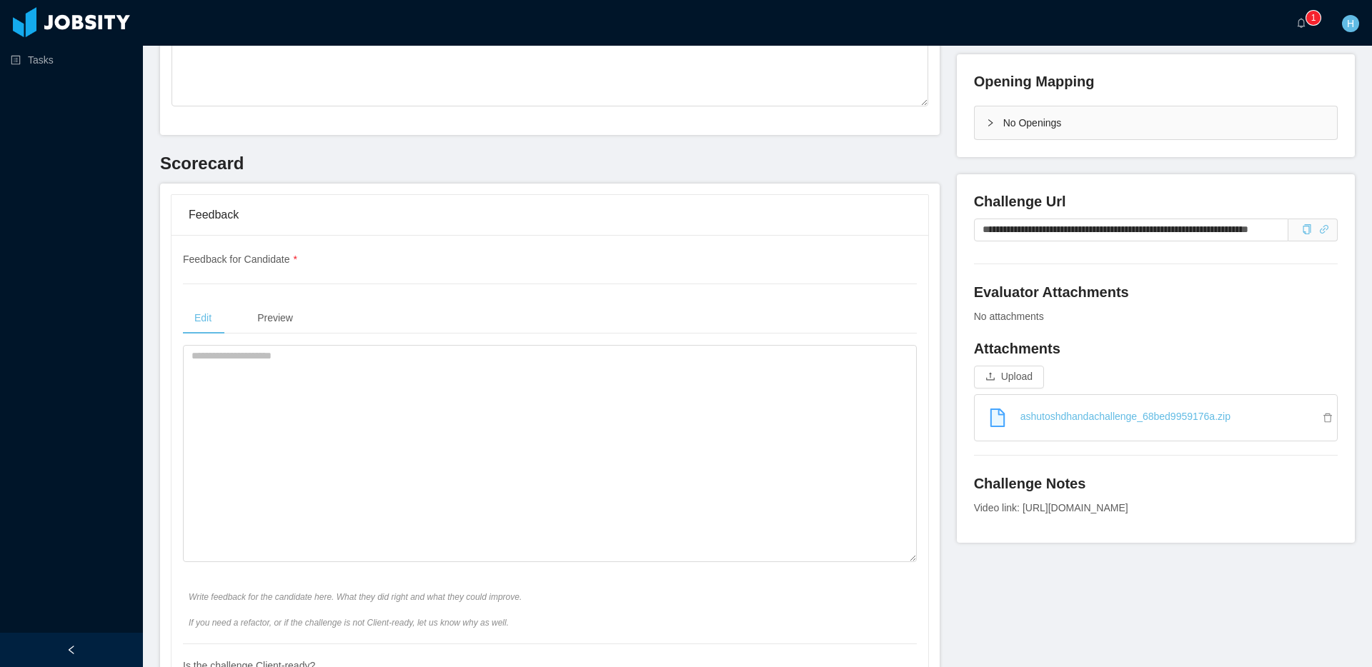
scroll to position [0, 0]
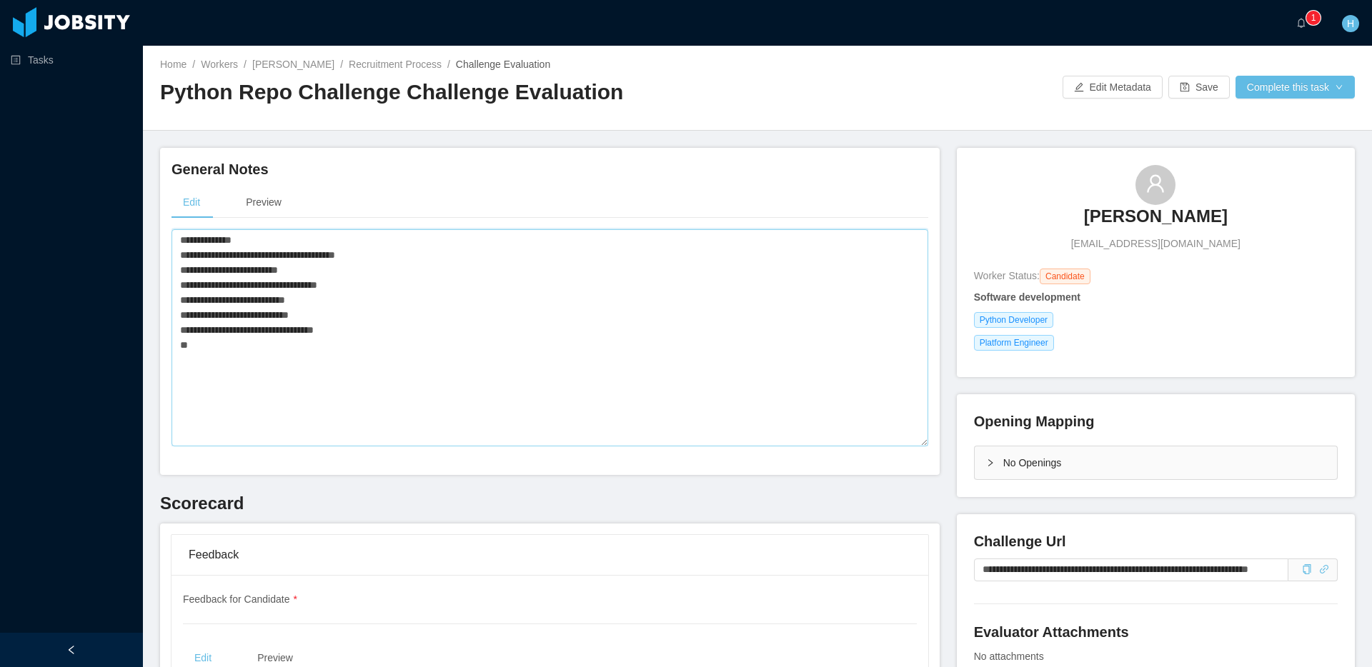
click at [348, 354] on textarea "**********" at bounding box center [549, 337] width 757 height 217
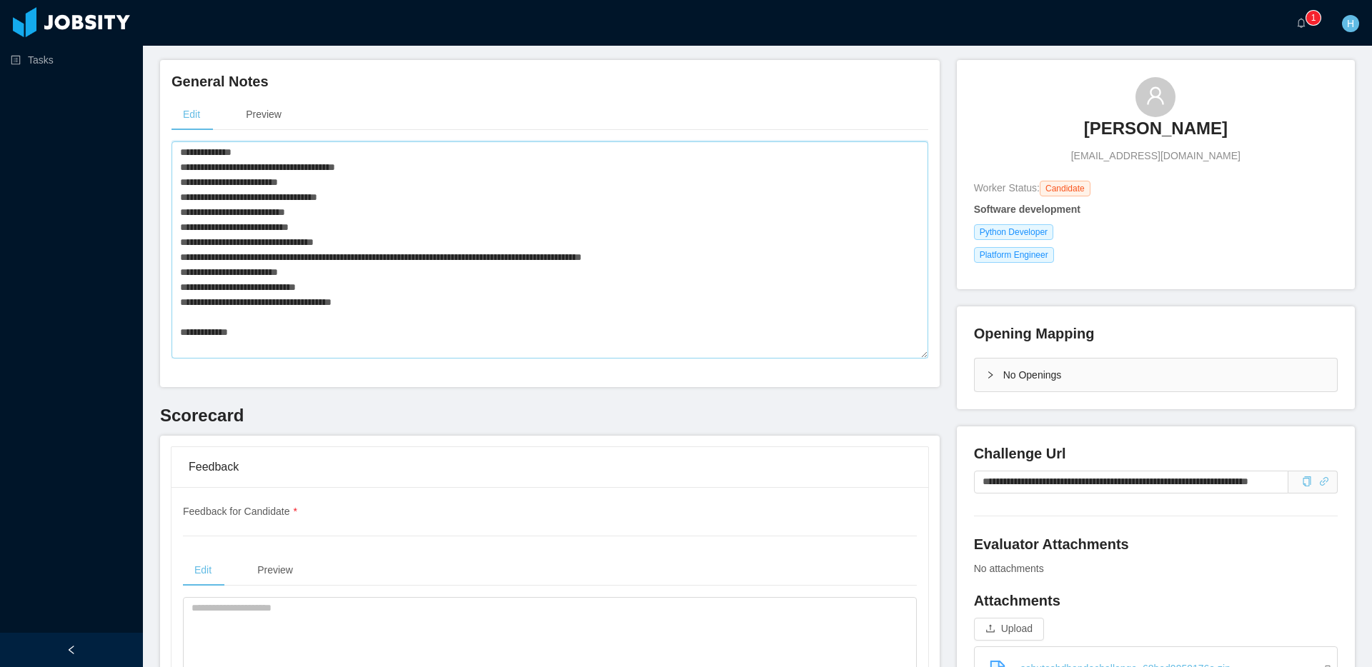
scroll to position [96, 0]
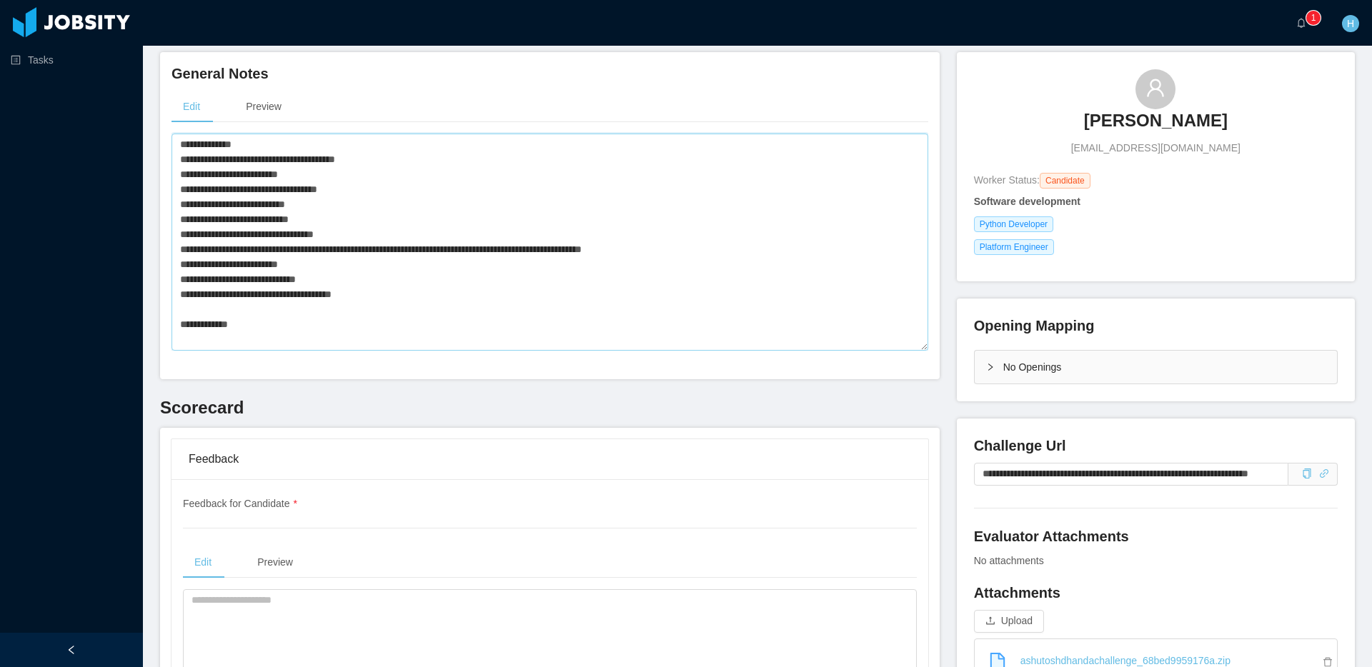
click at [255, 327] on textarea "**********" at bounding box center [549, 242] width 757 height 217
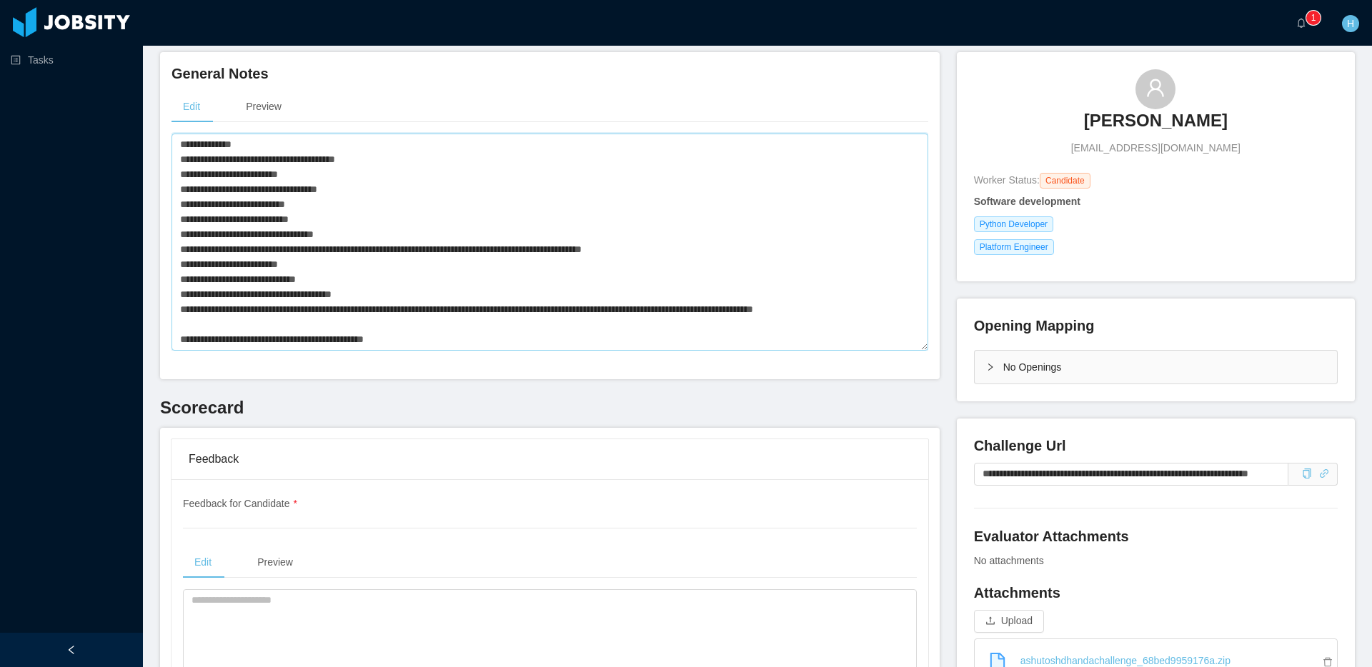
scroll to position [30, 0]
click at [427, 337] on textarea "**********" at bounding box center [549, 242] width 757 height 217
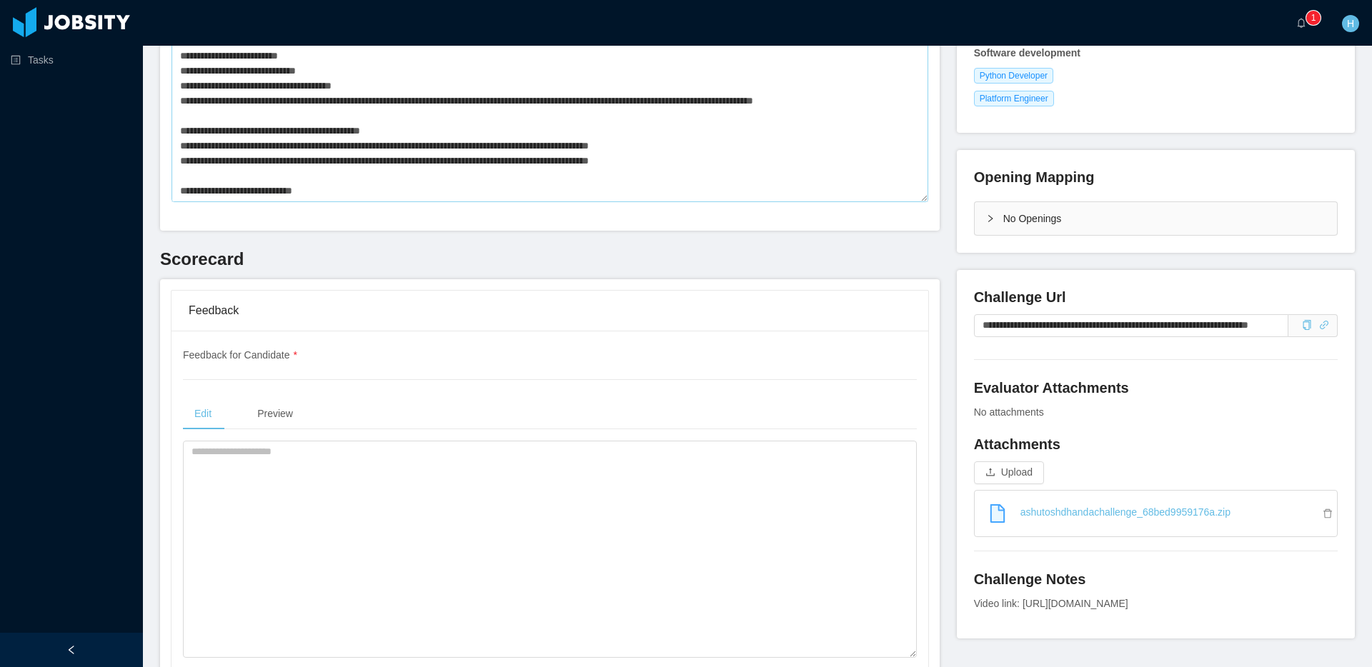
scroll to position [239, 0]
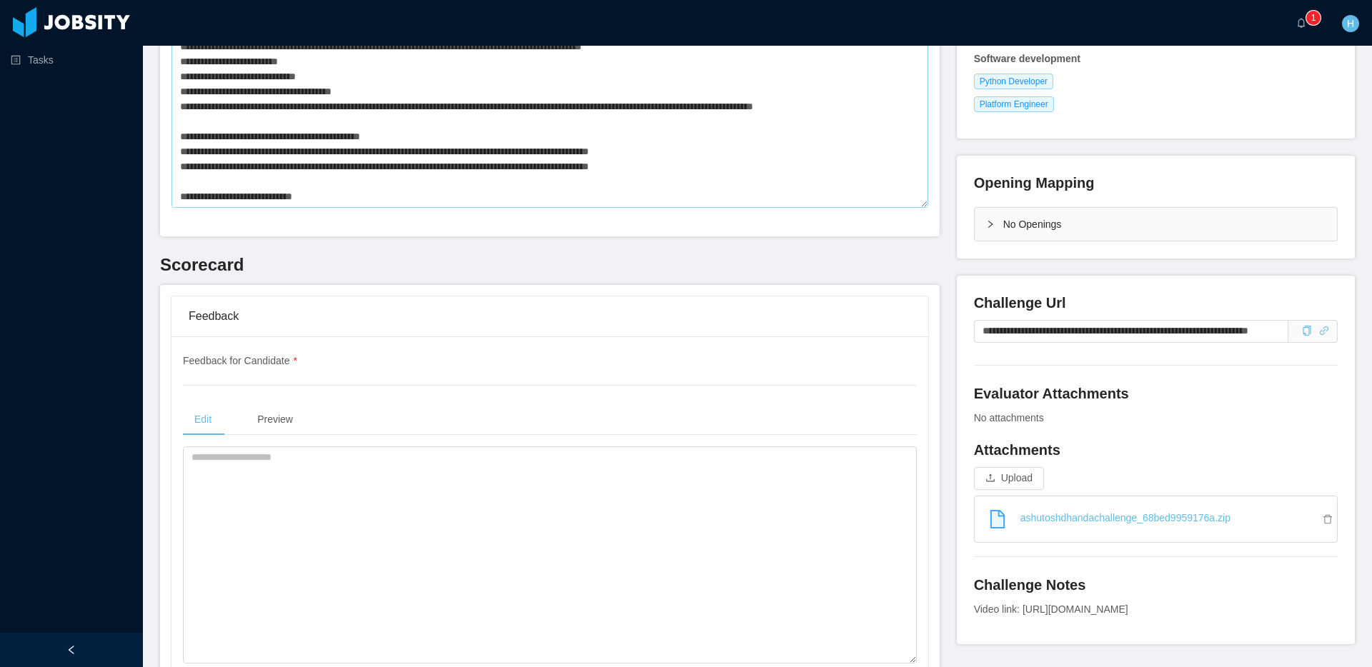
click at [435, 123] on textarea "**********" at bounding box center [549, 99] width 757 height 217
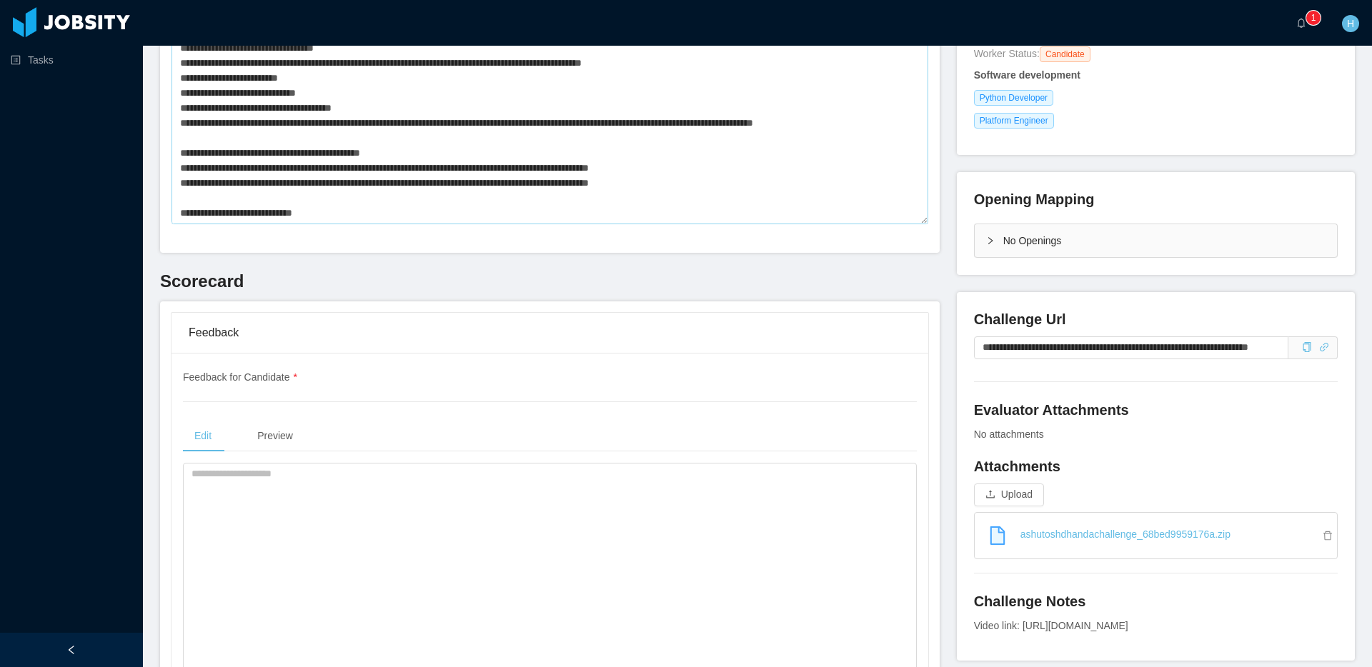
scroll to position [222, 0]
type textarea "**********"
click at [257, 499] on textarea at bounding box center [550, 571] width 734 height 217
paste textarea "**********"
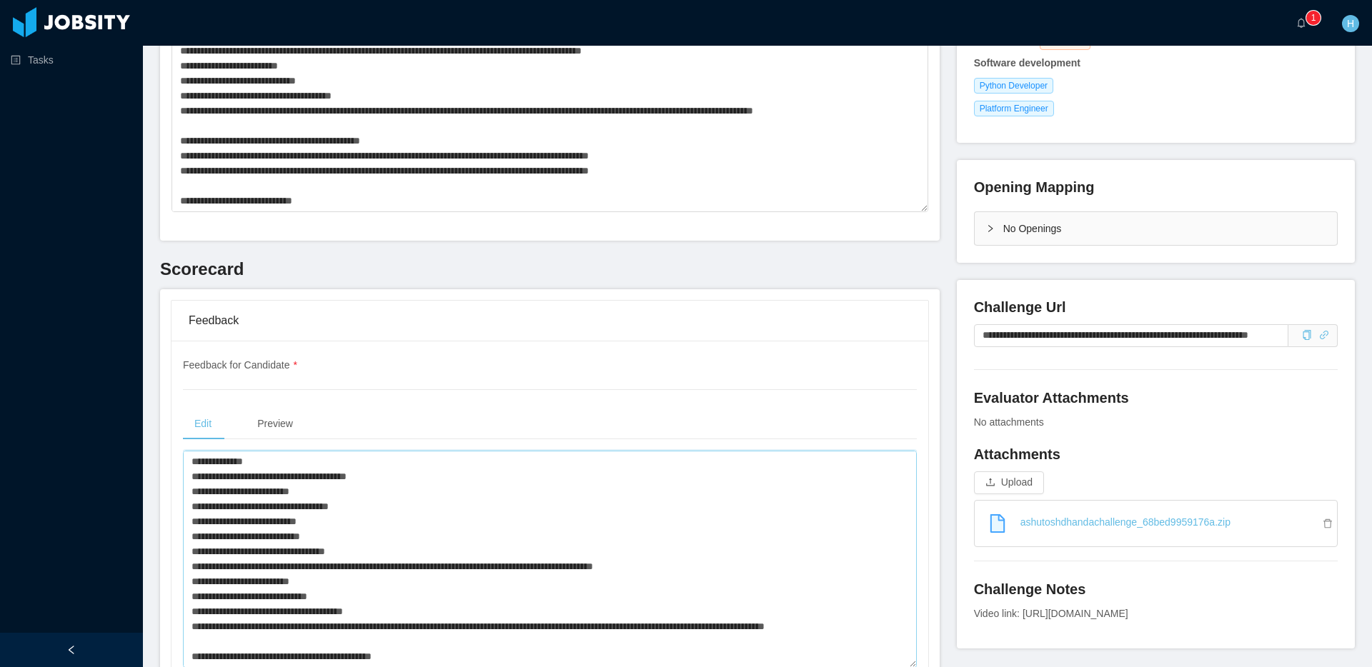
scroll to position [0, 0]
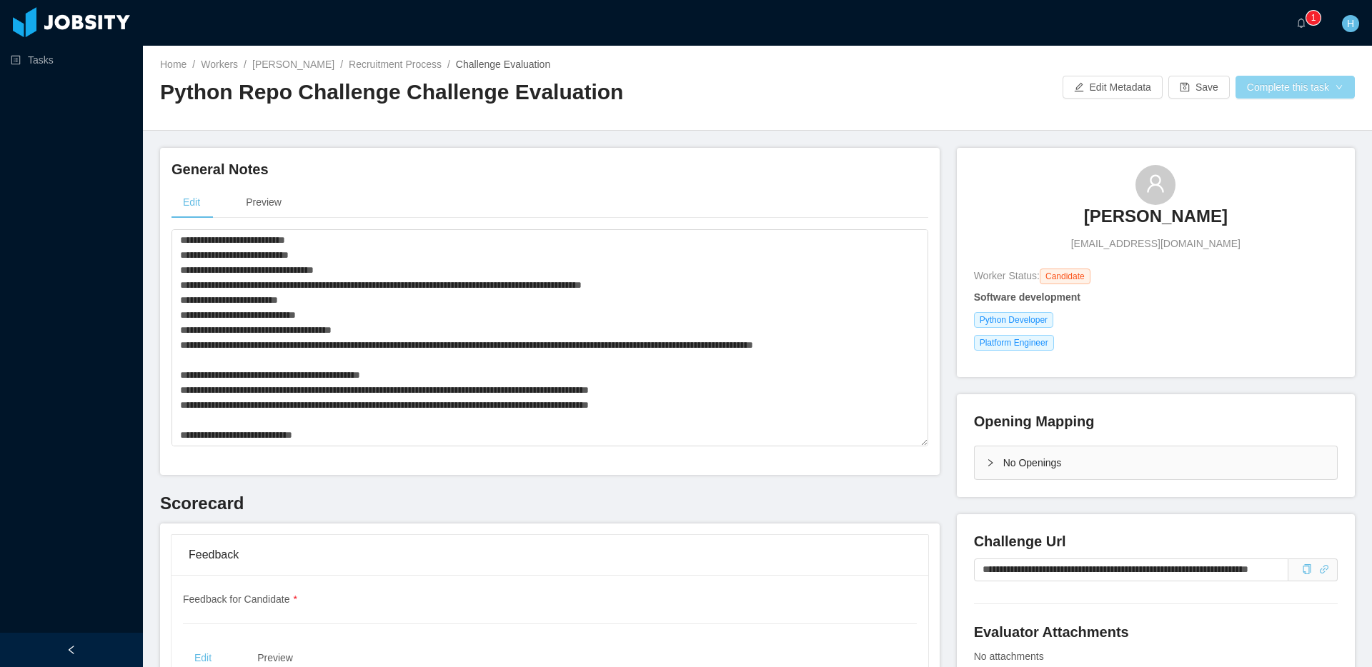
type textarea "**********"
click at [1277, 90] on button "Complete this task" at bounding box center [1294, 87] width 119 height 23
click at [1270, 119] on button "Save Evaluation" at bounding box center [1292, 119] width 111 height 23
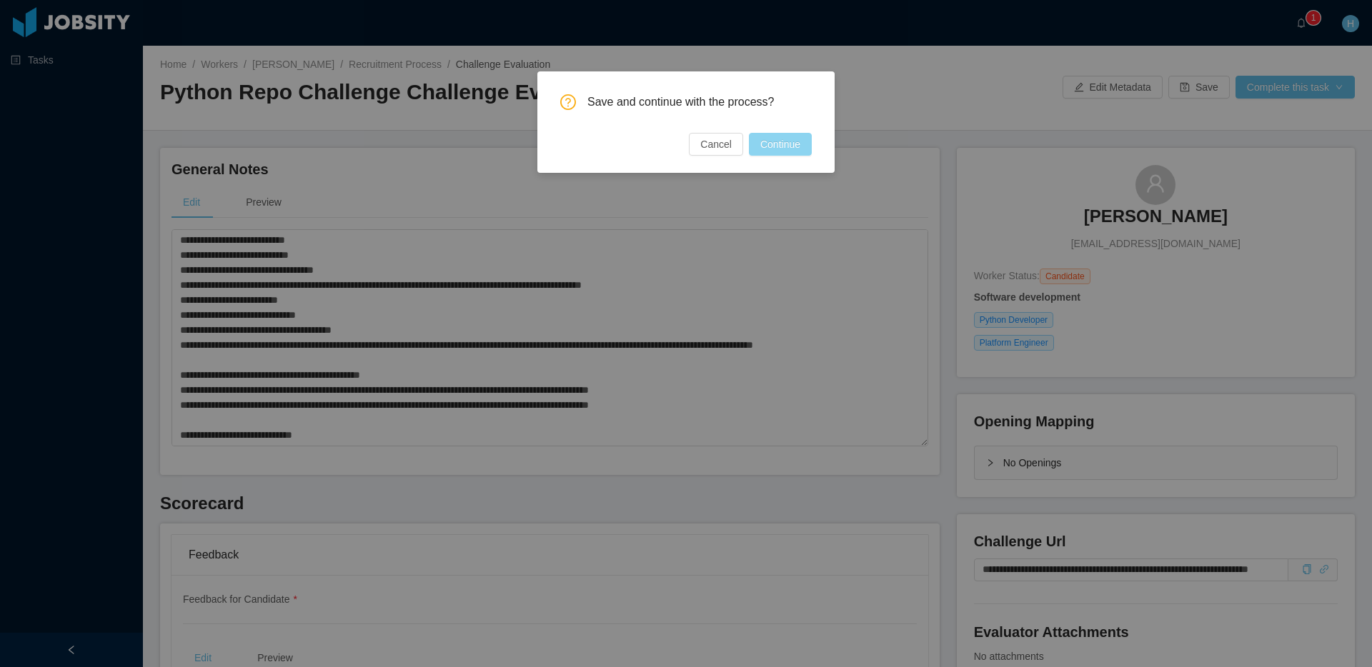
click at [785, 137] on button "Continue" at bounding box center [780, 144] width 63 height 23
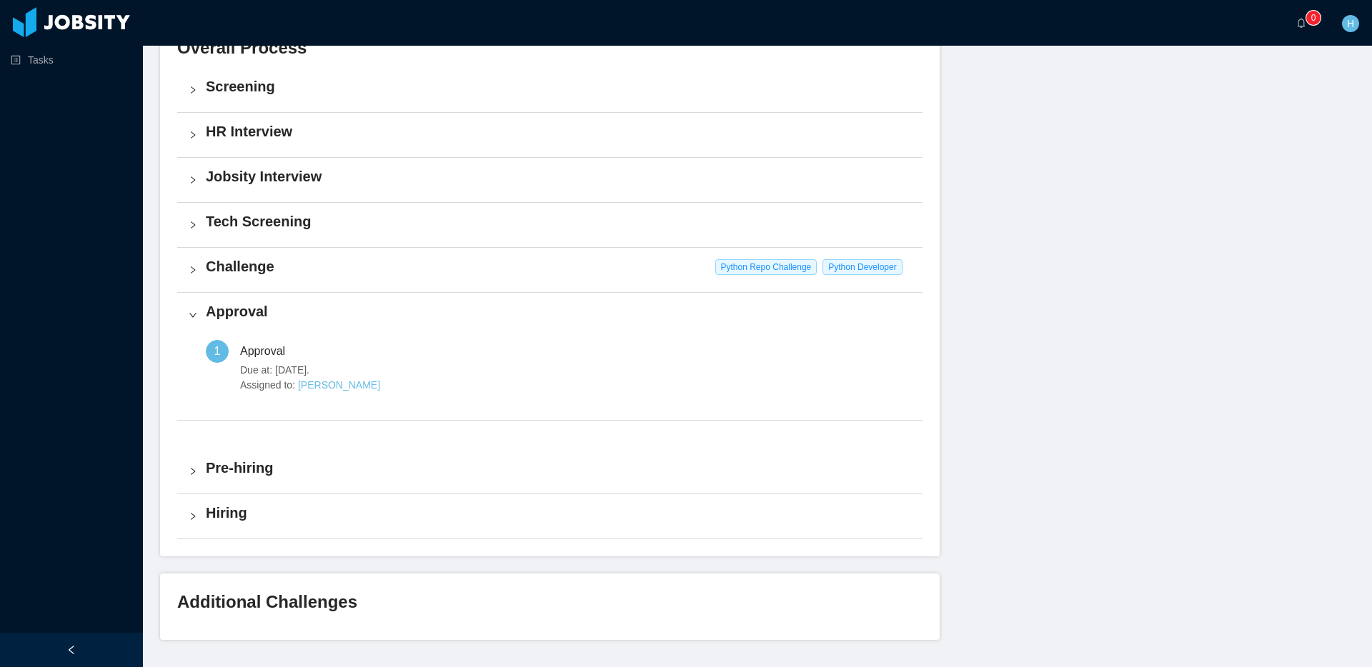
scroll to position [353, 0]
click at [194, 228] on icon "icon: right" at bounding box center [193, 226] width 9 height 9
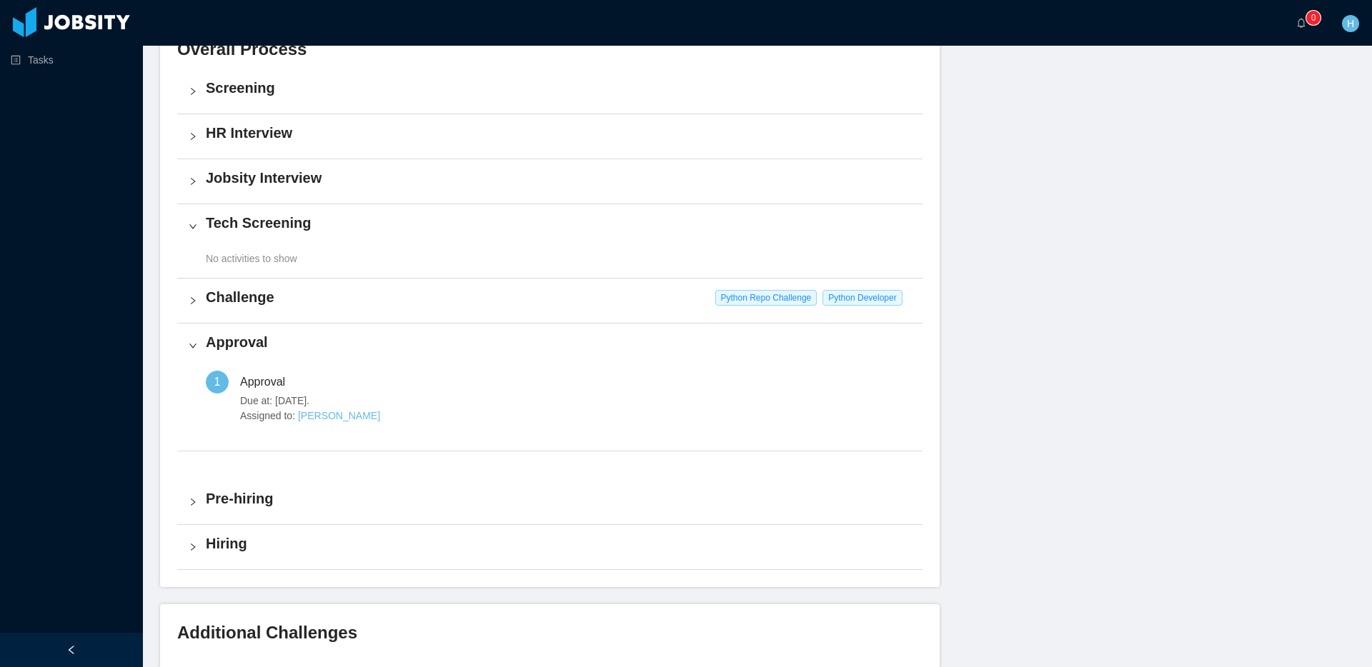
click at [194, 228] on icon "icon: right" at bounding box center [193, 226] width 9 height 9
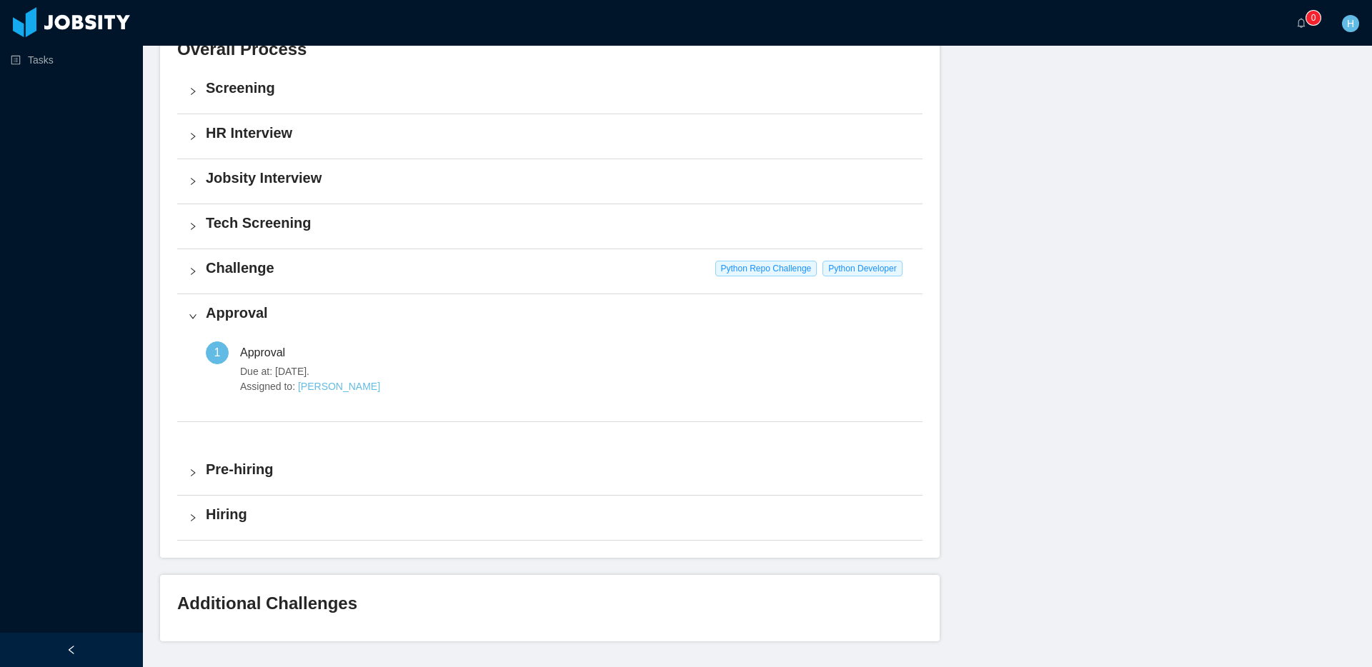
click at [193, 191] on div "Jobsity Interview" at bounding box center [549, 181] width 745 height 44
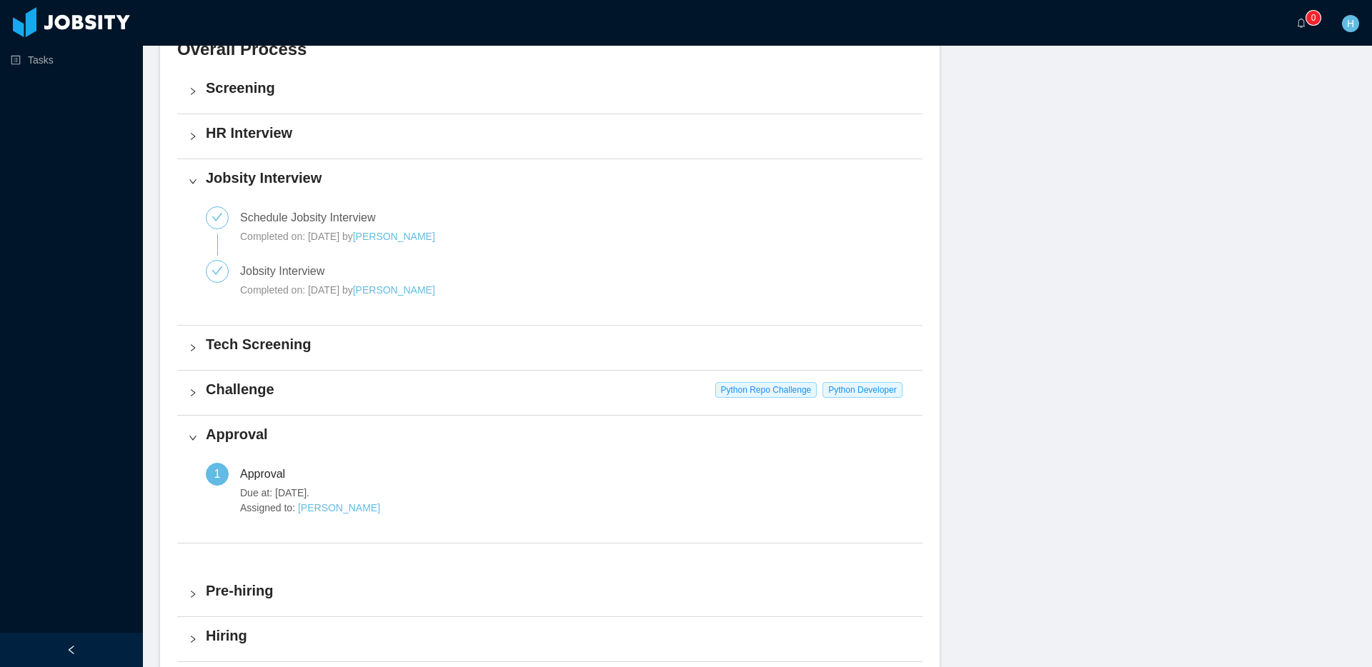
click at [193, 191] on div "Jobsity Interview" at bounding box center [549, 181] width 745 height 44
